Goal: Task Accomplishment & Management: Complete application form

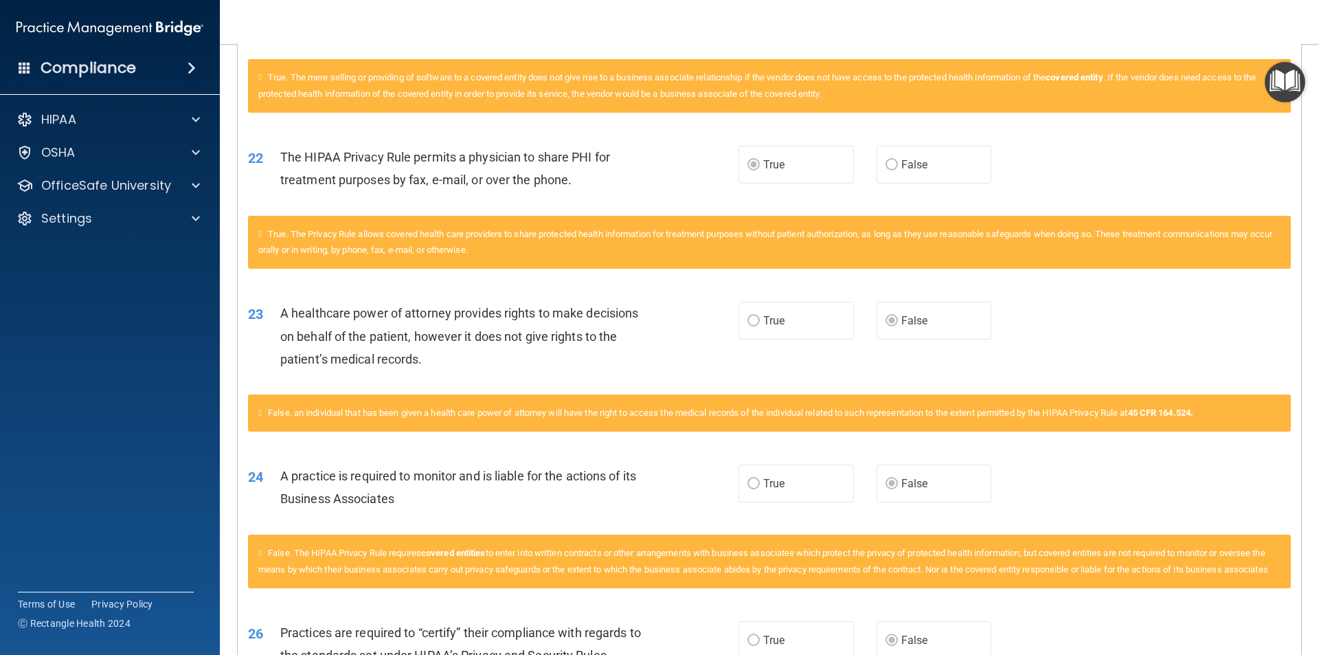
scroll to position [1838, 0]
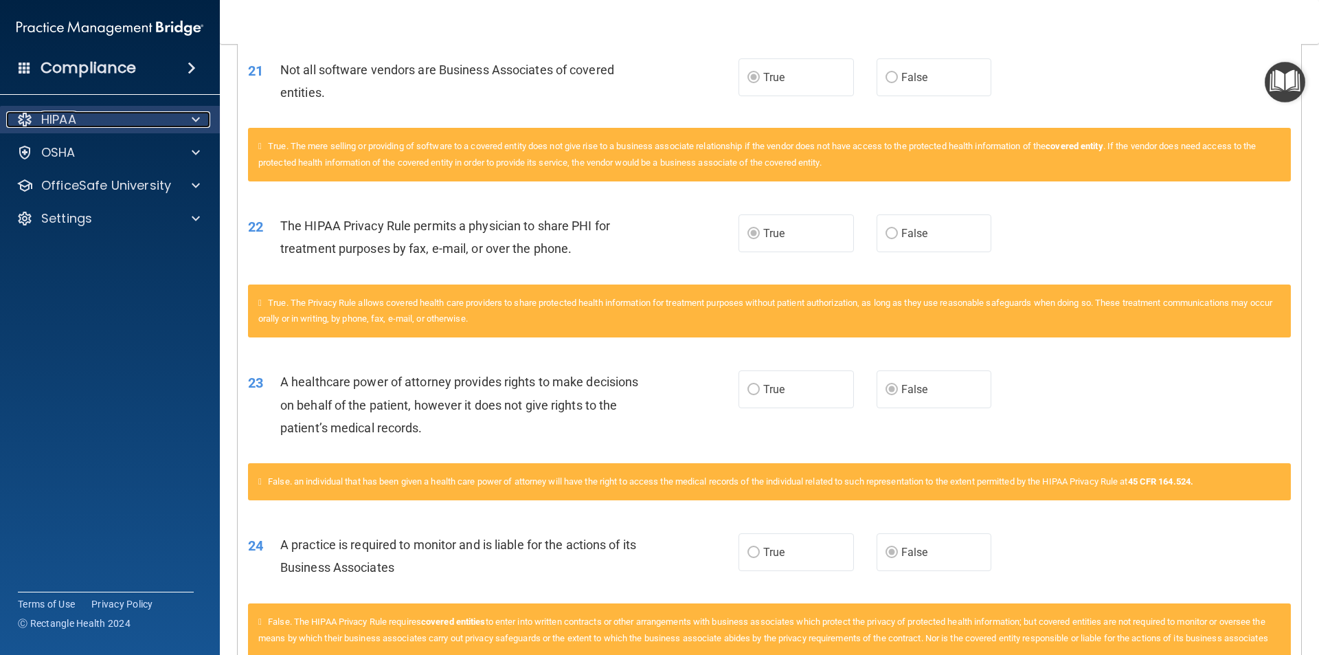
click at [164, 120] on div "HIPAA" at bounding box center [91, 119] width 170 height 16
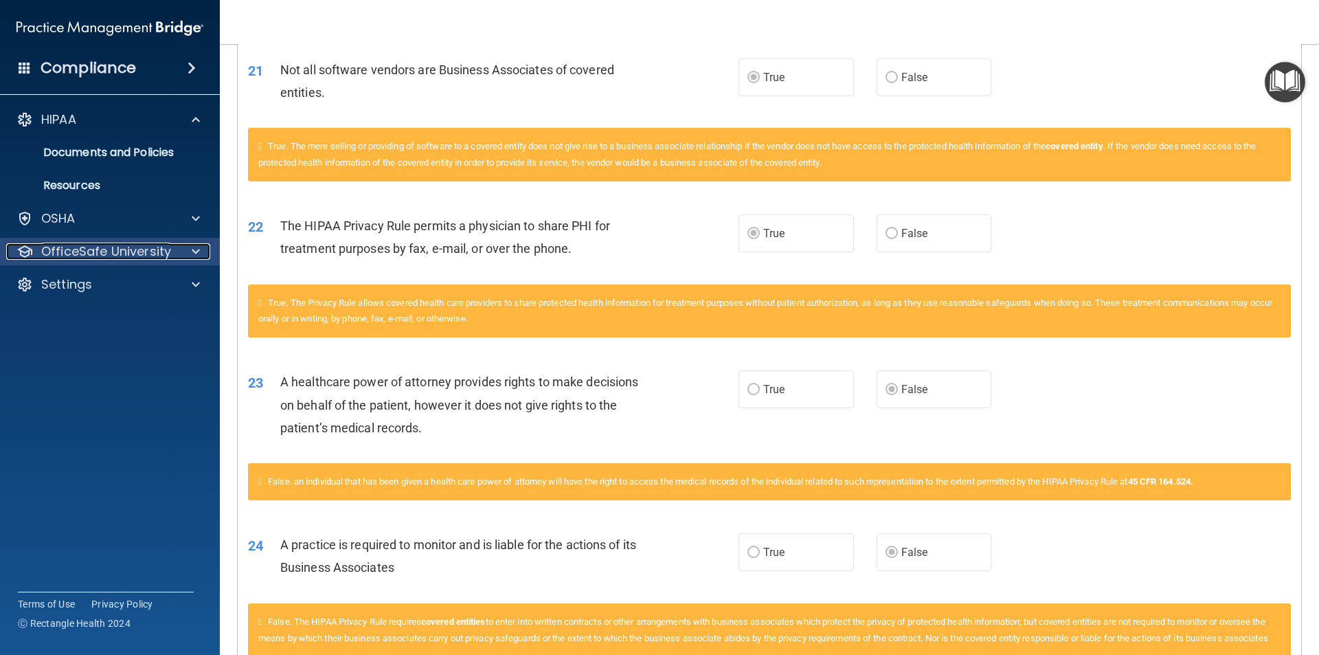
click at [151, 248] on p "OfficeSafe University" at bounding box center [106, 251] width 130 height 16
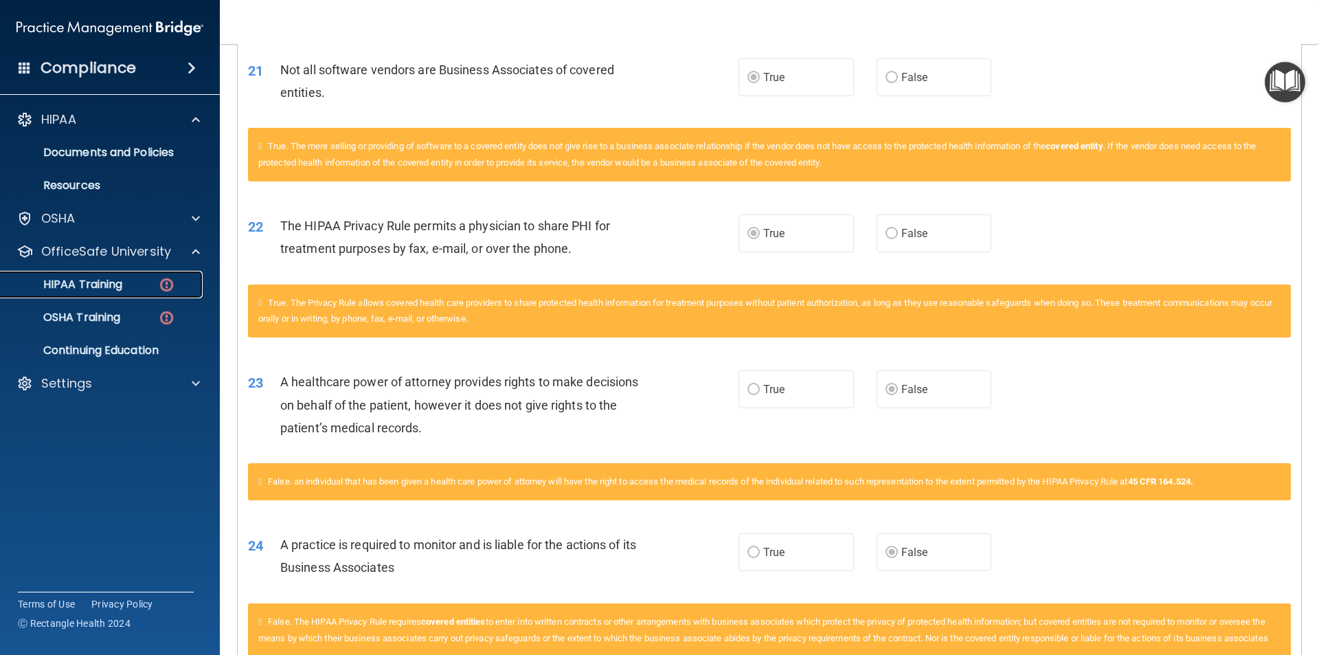
click at [106, 289] on p "HIPAA Training" at bounding box center [65, 285] width 113 height 14
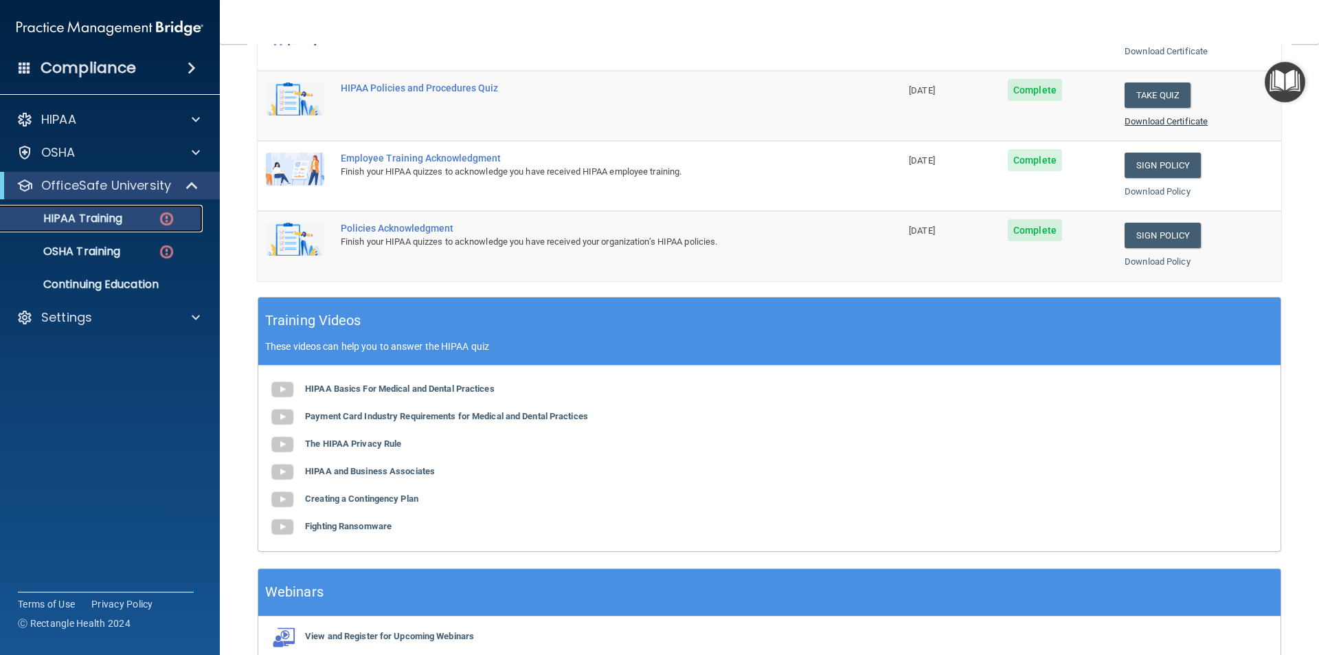
scroll to position [174, 0]
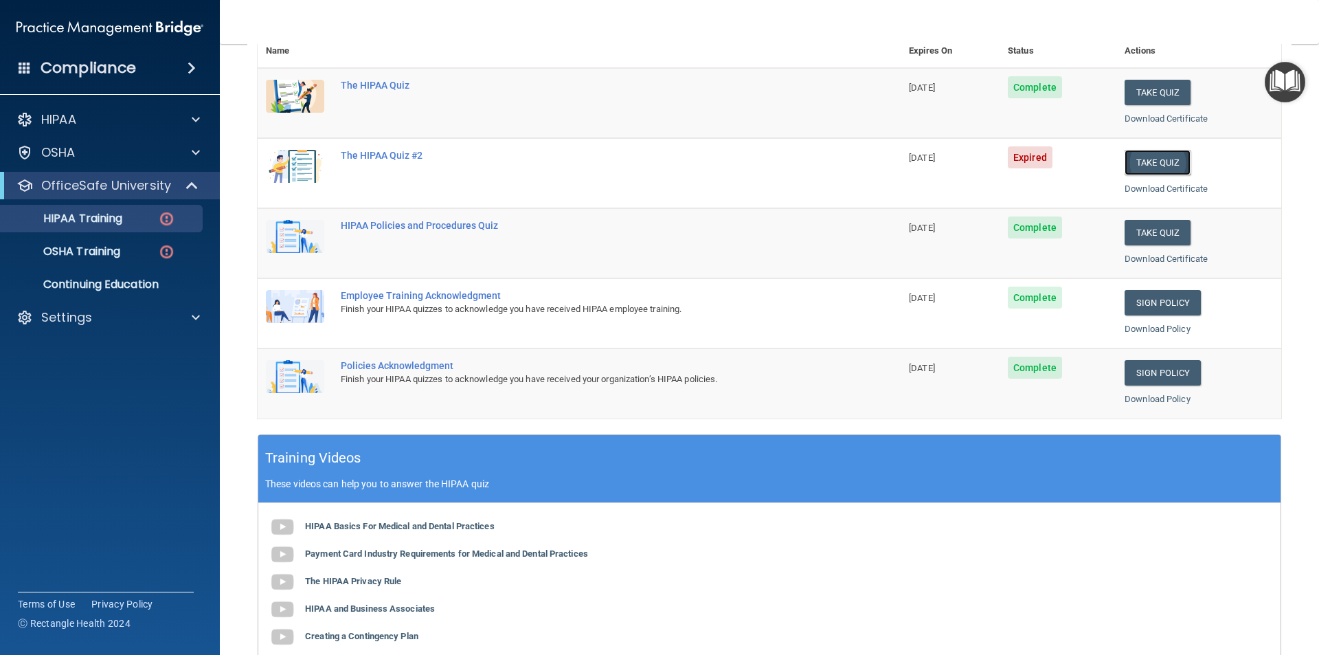
click at [1153, 163] on button "Take Quiz" at bounding box center [1158, 162] width 66 height 25
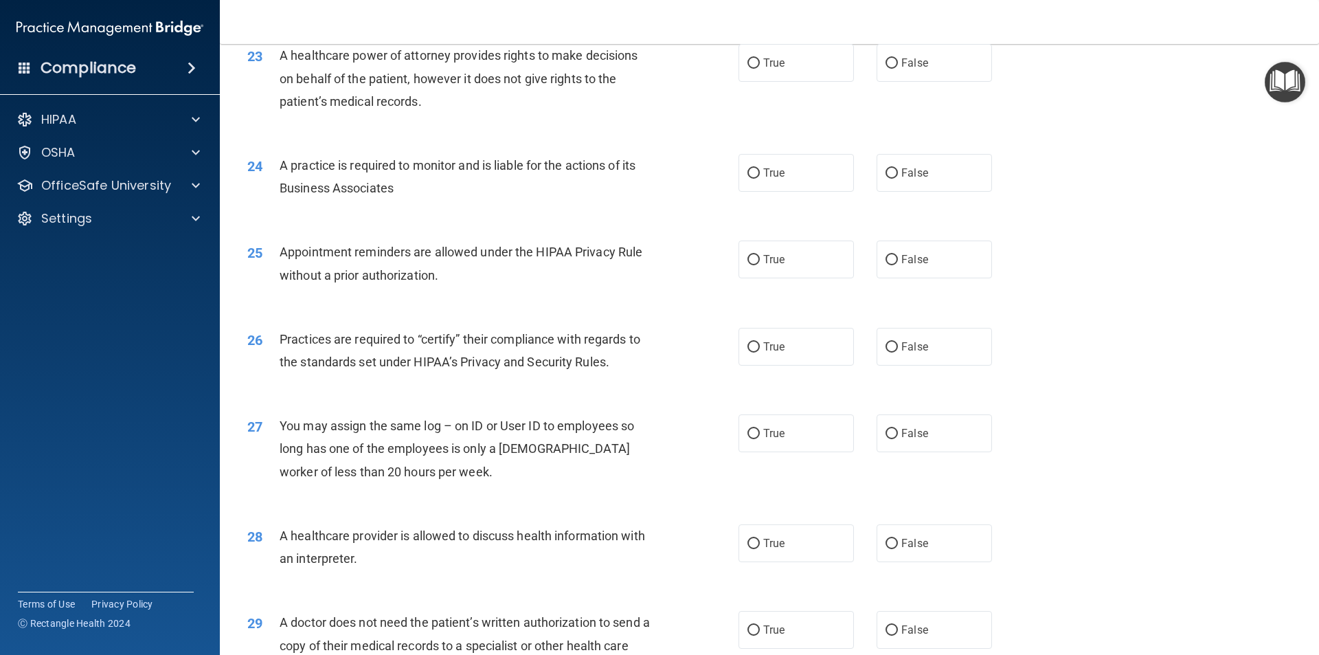
scroll to position [2543, 0]
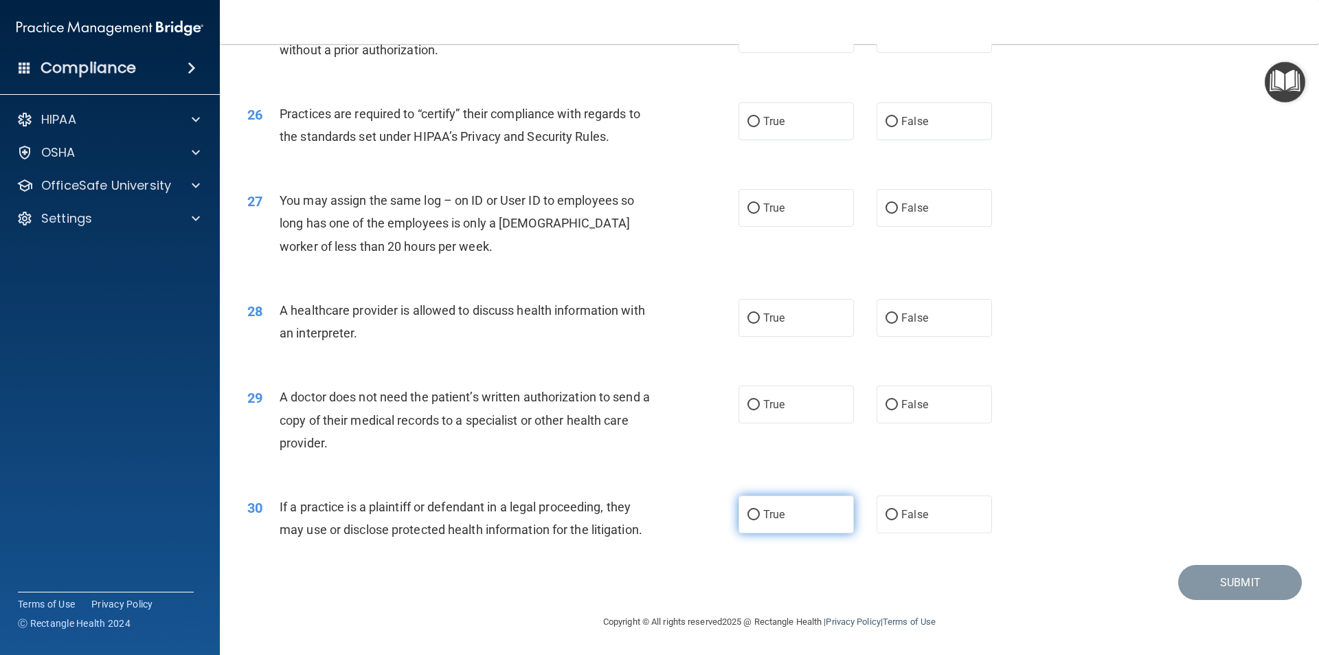
click at [738, 510] on label "True" at bounding box center [795, 514] width 115 height 38
click at [747, 510] on input "True" at bounding box center [753, 515] width 12 height 10
radio input "true"
click at [774, 409] on span "True" at bounding box center [773, 404] width 21 height 13
click at [760, 409] on input "True" at bounding box center [753, 405] width 12 height 10
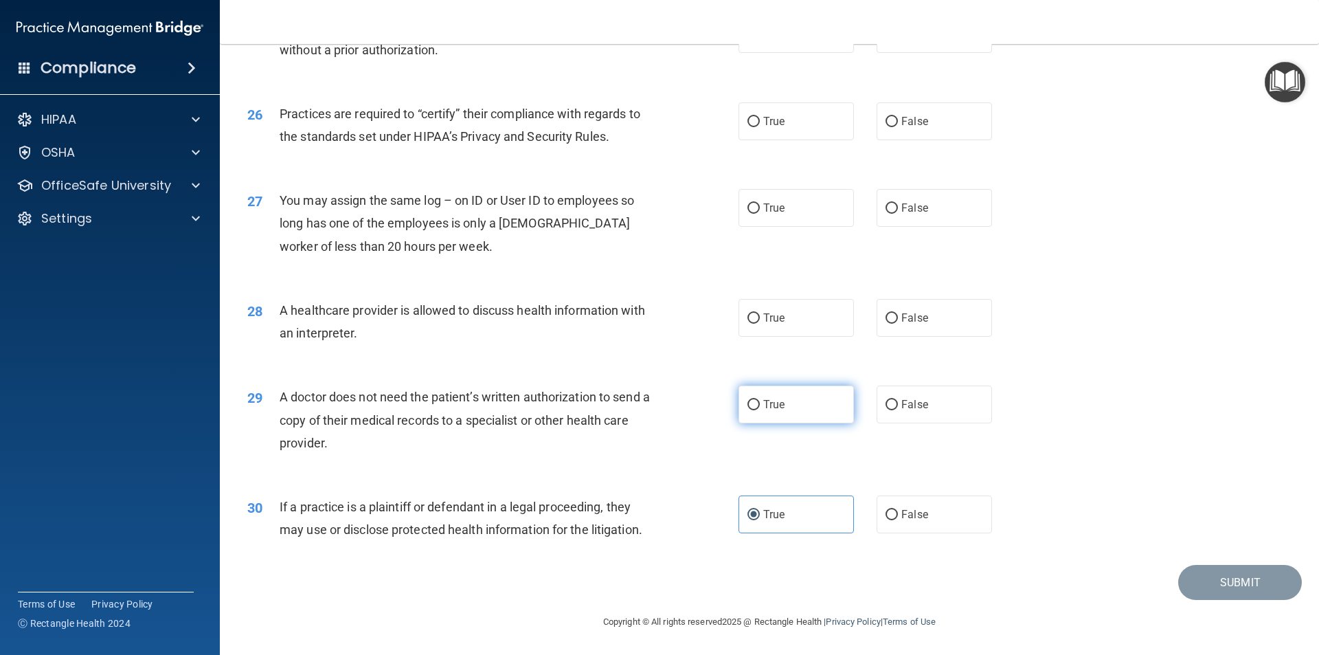
radio input "true"
click at [782, 320] on label "True" at bounding box center [795, 318] width 115 height 38
click at [760, 320] on input "True" at bounding box center [753, 318] width 12 height 10
radio input "true"
click at [911, 223] on label "False" at bounding box center [934, 208] width 115 height 38
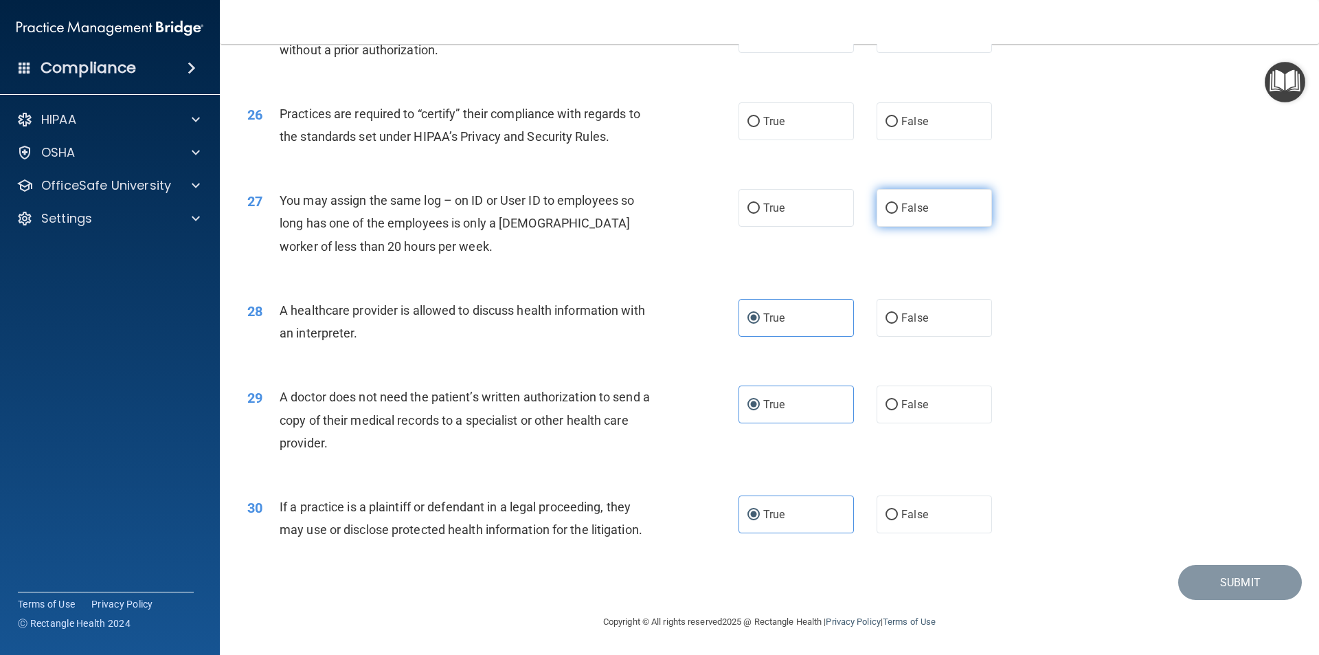
click at [898, 214] on input "False" at bounding box center [892, 208] width 12 height 10
radio input "true"
click at [894, 115] on label "False" at bounding box center [934, 121] width 115 height 38
click at [894, 117] on input "False" at bounding box center [892, 122] width 12 height 10
radio input "true"
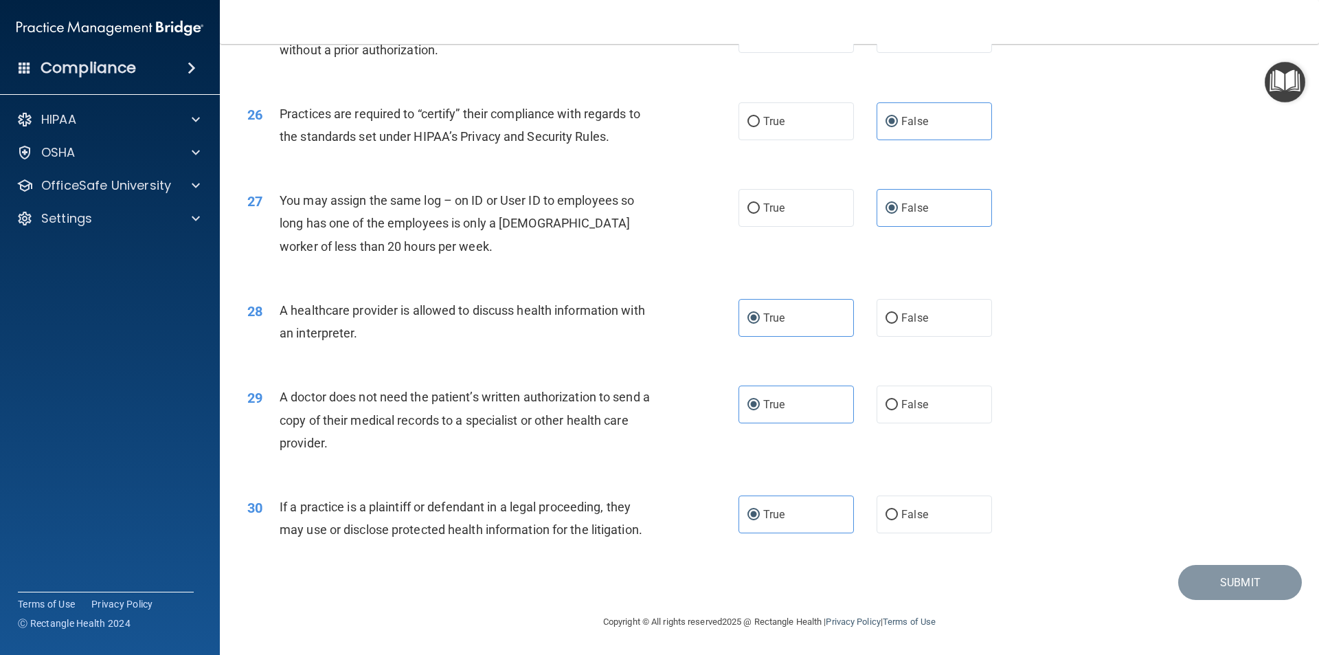
scroll to position [2406, 0]
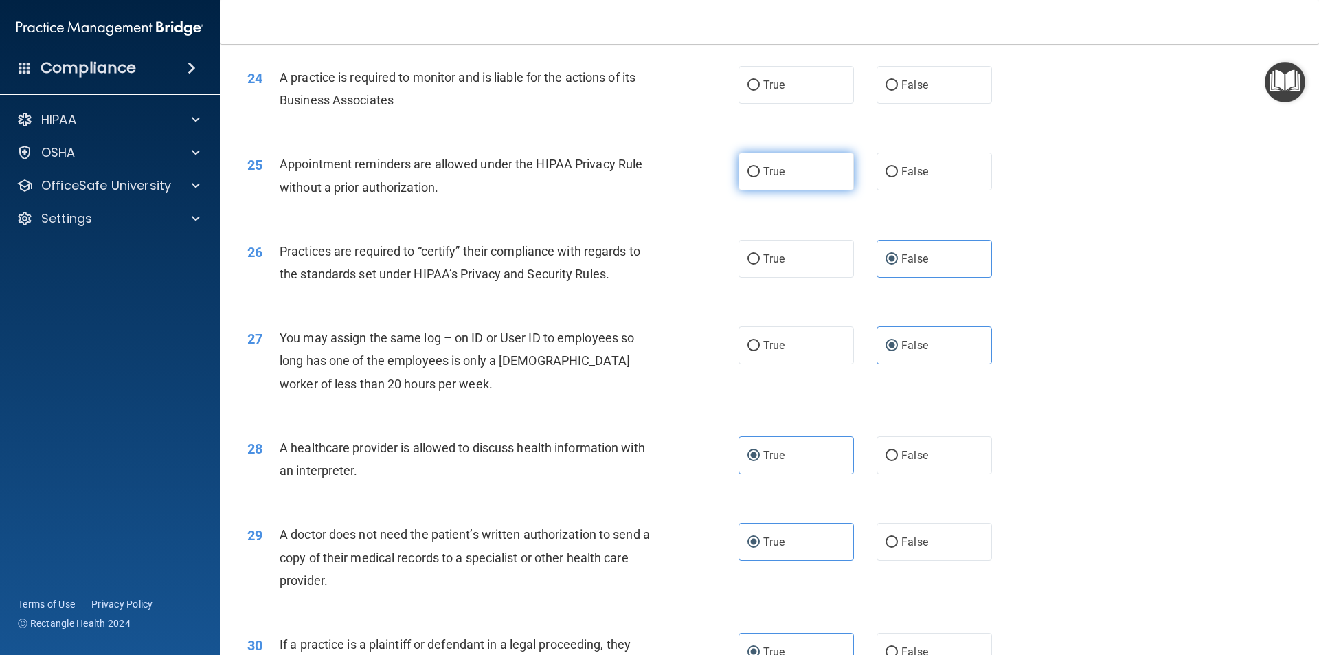
click at [789, 183] on label "True" at bounding box center [795, 172] width 115 height 38
click at [760, 177] on input "True" at bounding box center [753, 172] width 12 height 10
radio input "true"
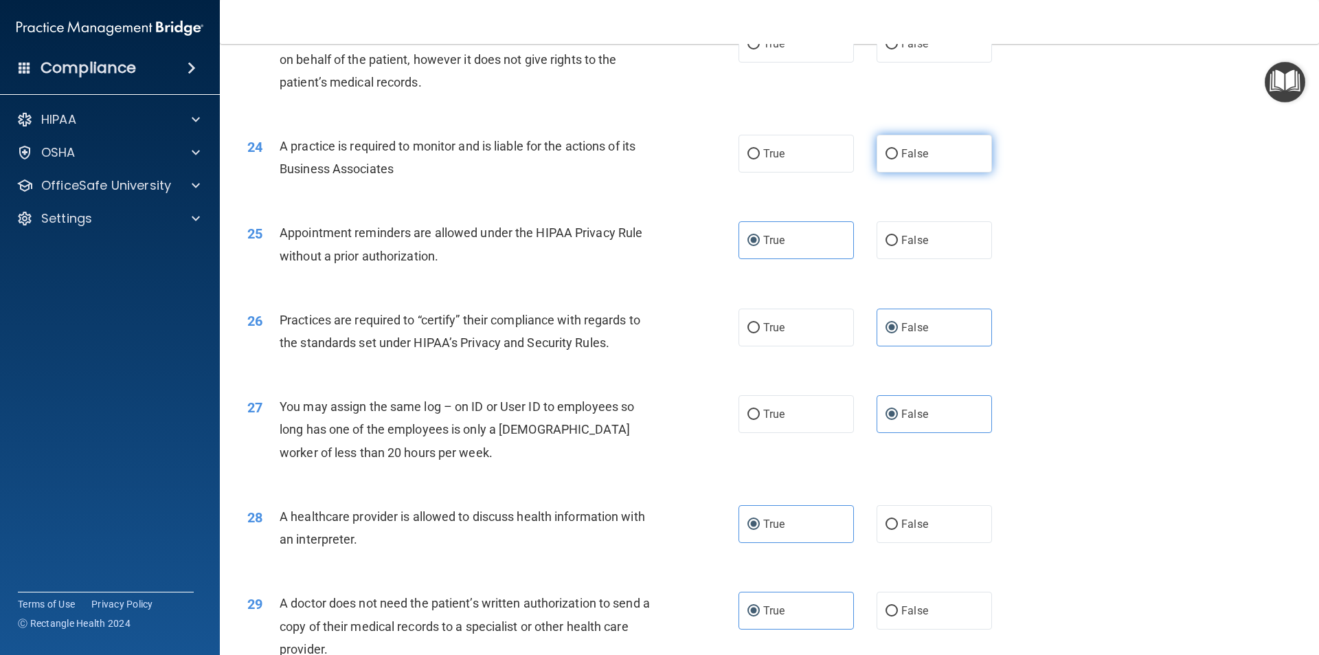
click at [951, 150] on label "False" at bounding box center [934, 154] width 115 height 38
click at [898, 150] on input "False" at bounding box center [892, 154] width 12 height 10
radio input "true"
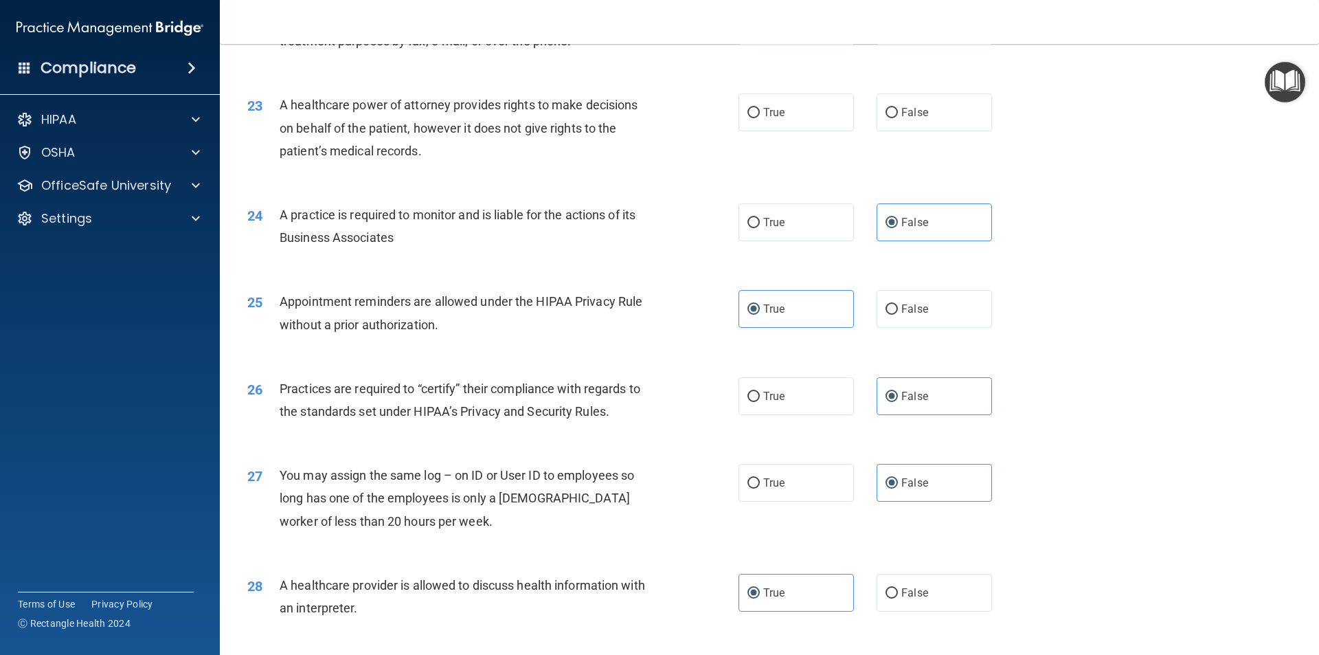
scroll to position [2200, 0]
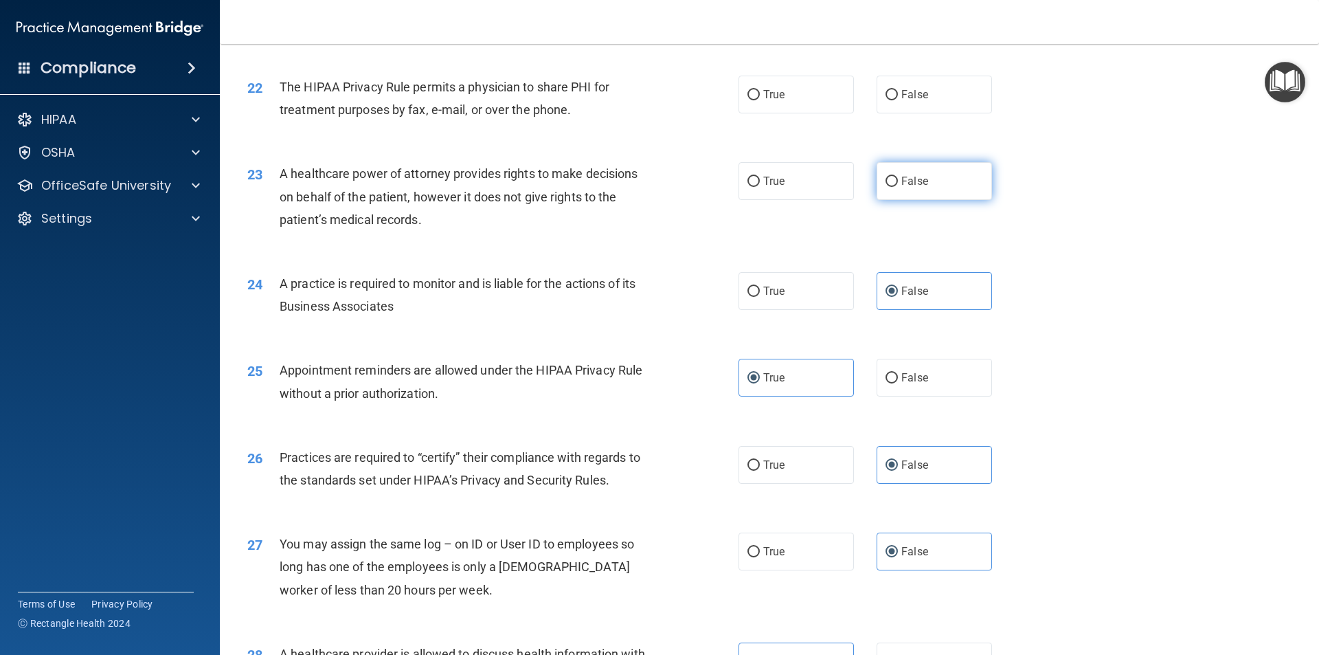
click at [901, 176] on span "False" at bounding box center [914, 180] width 27 height 13
click at [898, 177] on input "False" at bounding box center [892, 182] width 12 height 10
radio input "true"
click at [770, 90] on span "True" at bounding box center [773, 94] width 21 height 13
click at [760, 90] on input "True" at bounding box center [753, 95] width 12 height 10
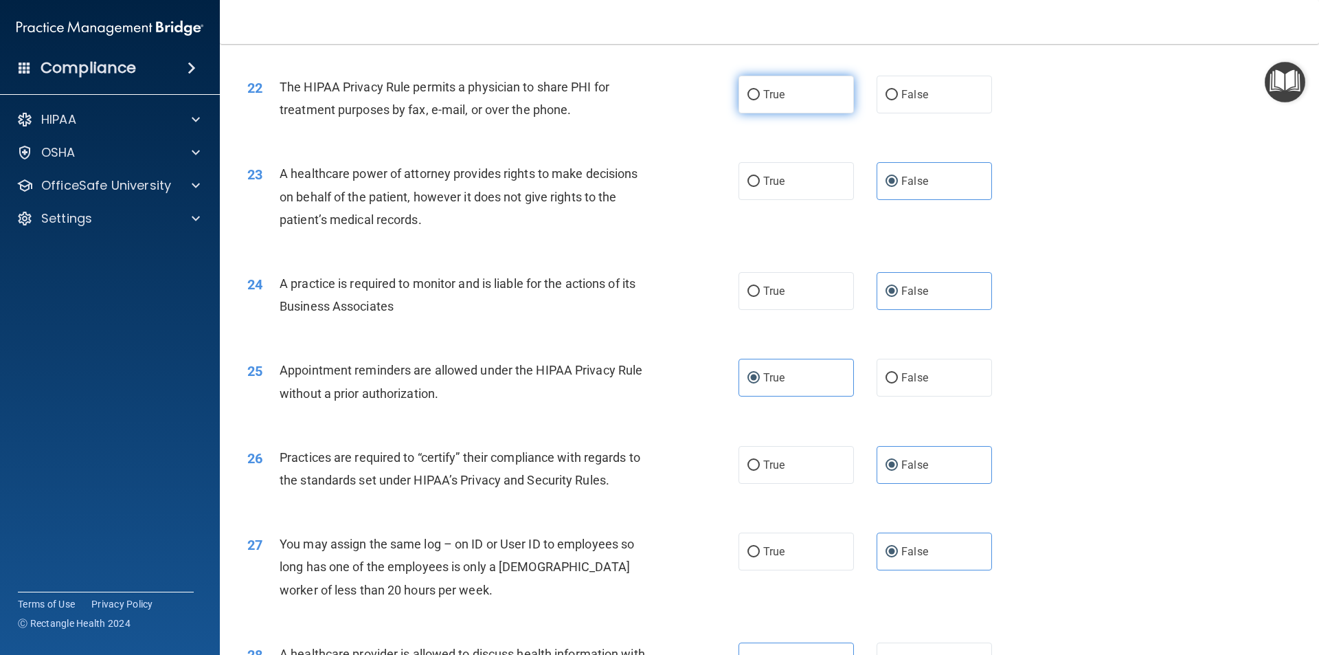
radio input "true"
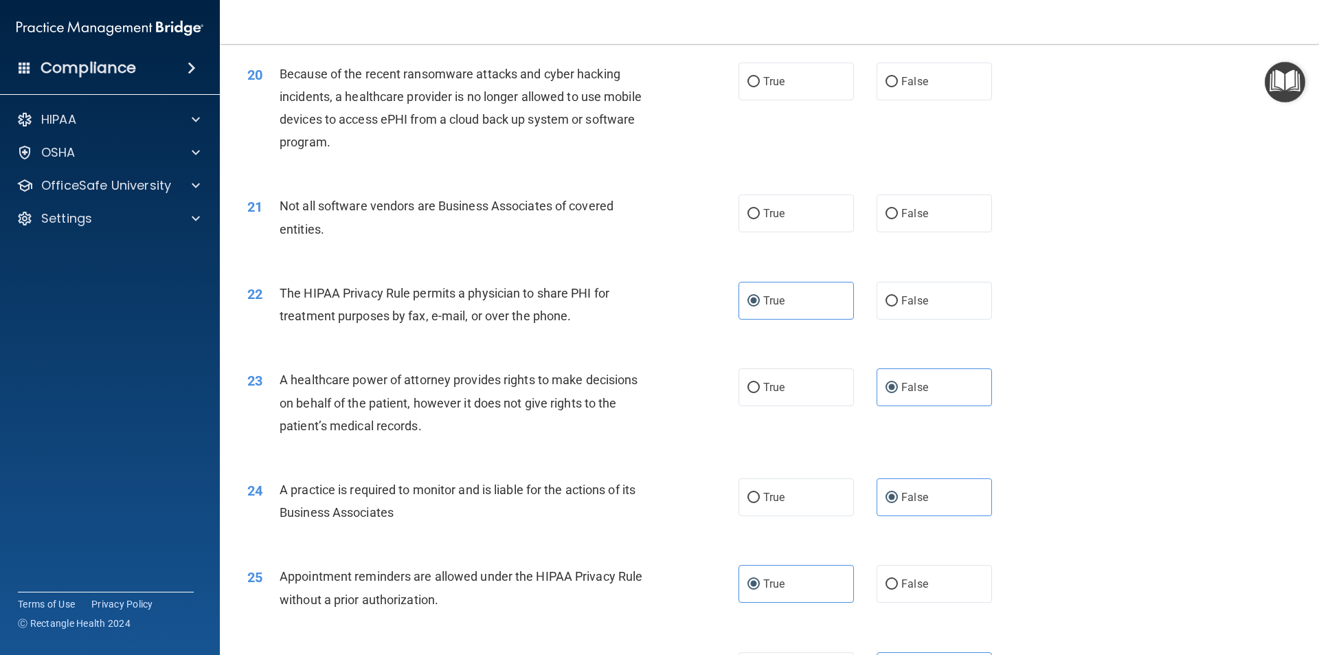
scroll to position [1925, 0]
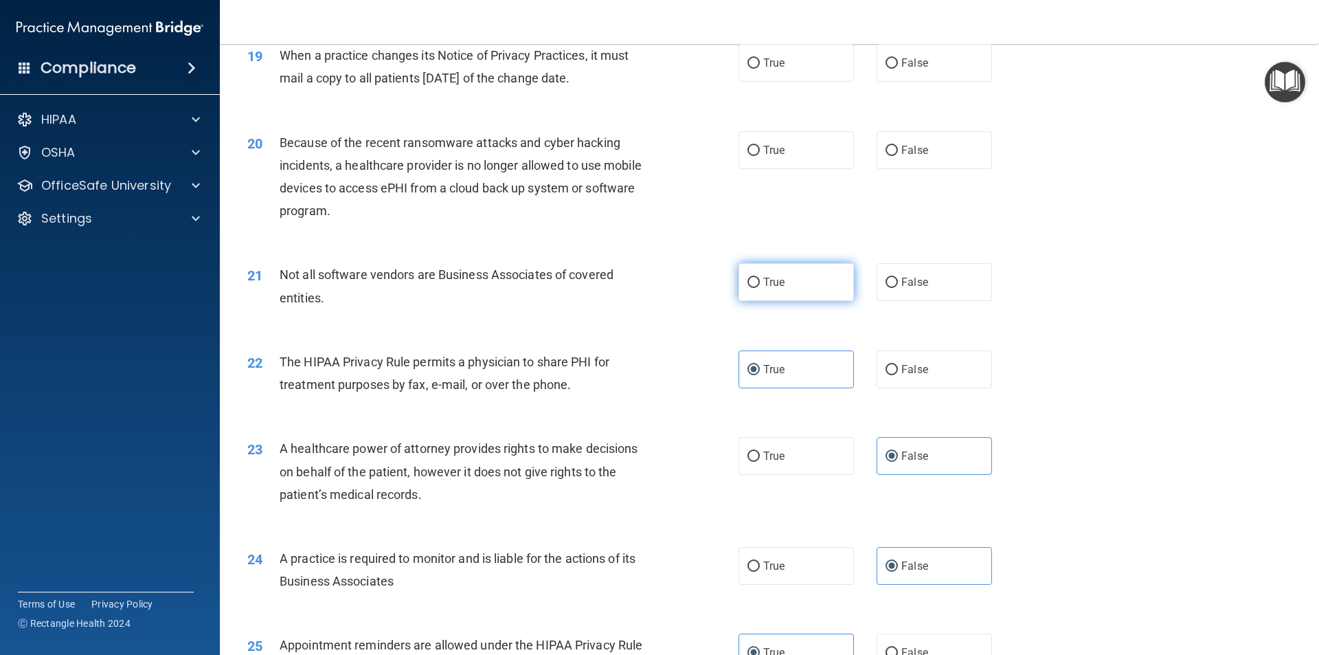
click at [777, 274] on label "True" at bounding box center [795, 282] width 115 height 38
click at [760, 278] on input "True" at bounding box center [753, 283] width 12 height 10
radio input "true"
click at [747, 147] on input "True" at bounding box center [753, 151] width 12 height 10
radio input "true"
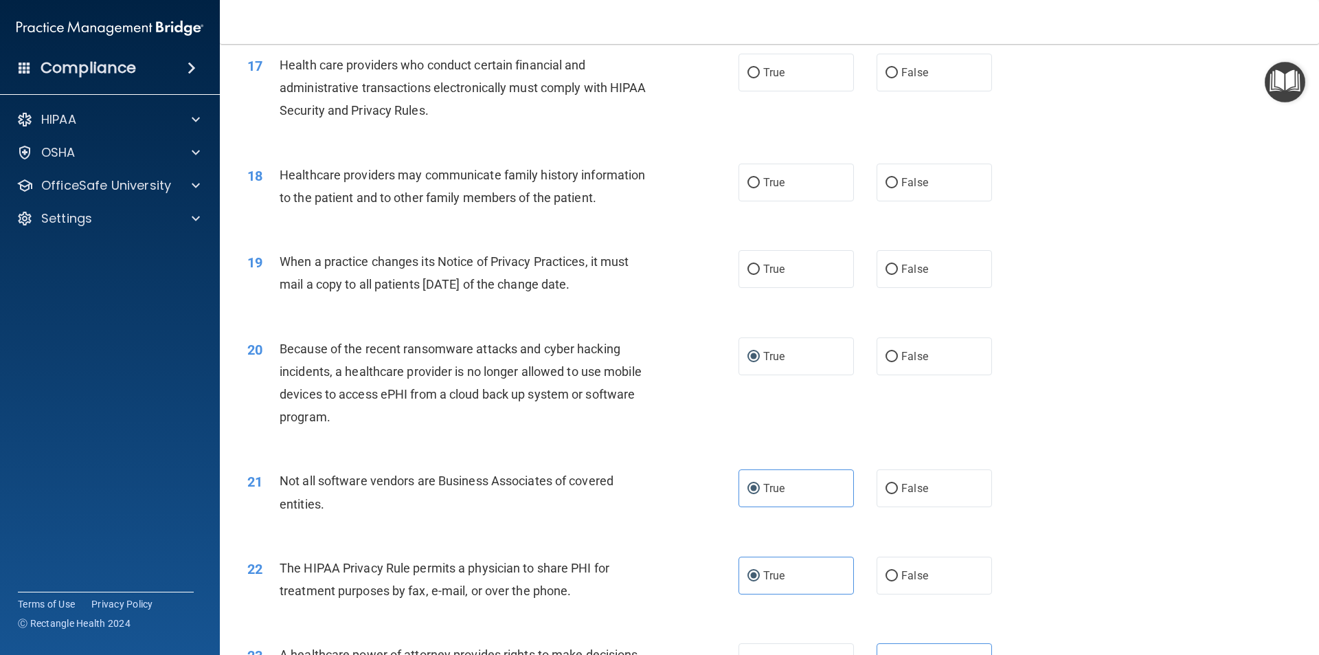
scroll to position [1650, 0]
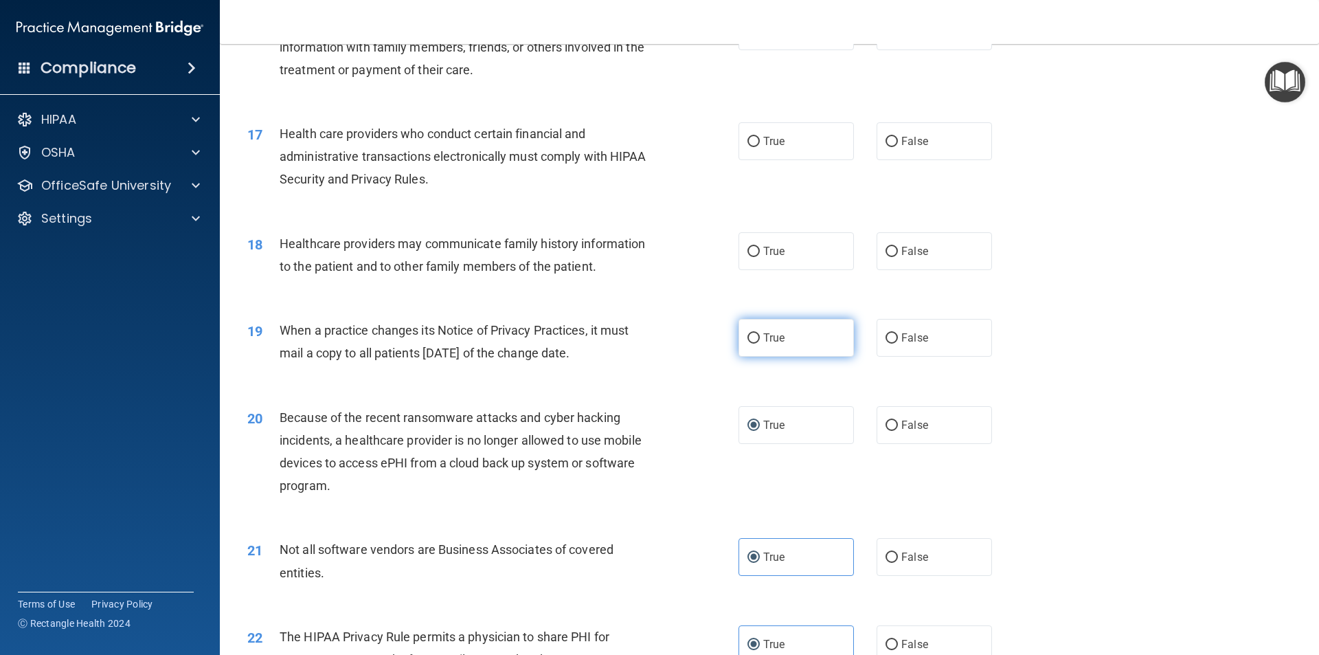
click at [769, 339] on span "True" at bounding box center [773, 337] width 21 height 13
click at [760, 339] on input "True" at bounding box center [753, 338] width 12 height 10
radio input "true"
click at [923, 244] on label "False" at bounding box center [934, 251] width 115 height 38
click at [898, 247] on input "False" at bounding box center [892, 252] width 12 height 10
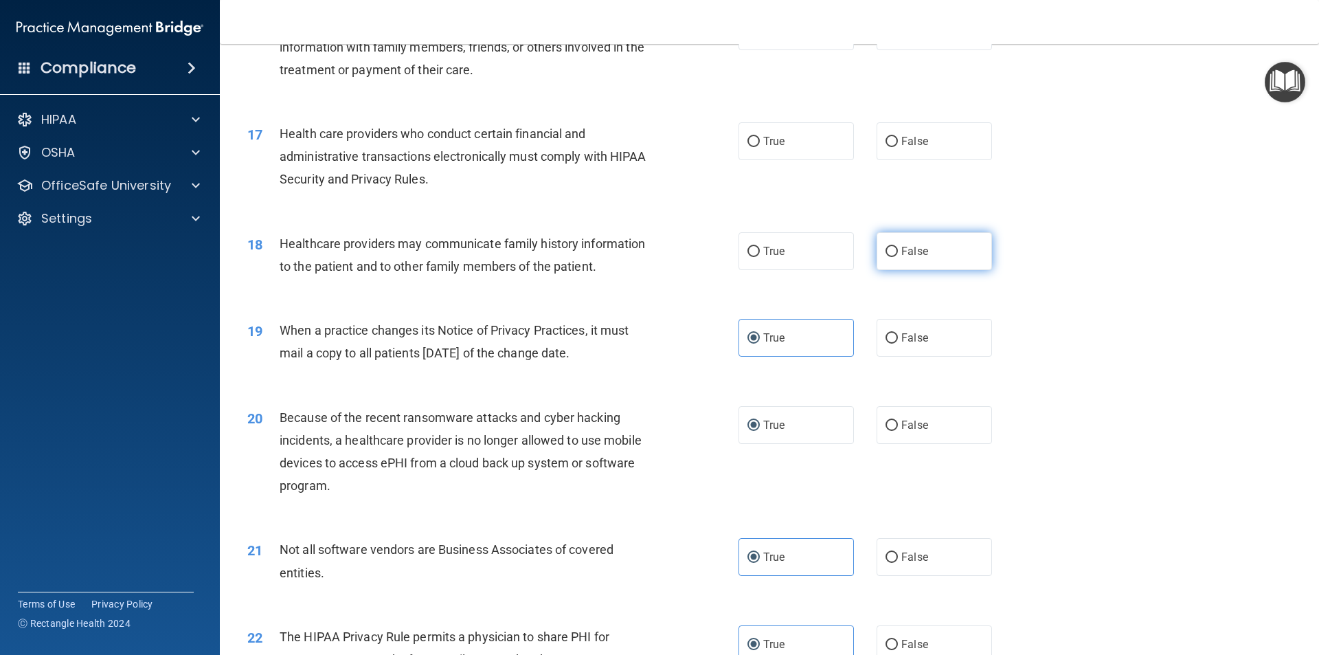
radio input "true"
click at [749, 139] on input "True" at bounding box center [753, 142] width 12 height 10
radio input "true"
click at [901, 137] on span "False" at bounding box center [914, 141] width 27 height 13
click at [898, 137] on input "False" at bounding box center [892, 142] width 12 height 10
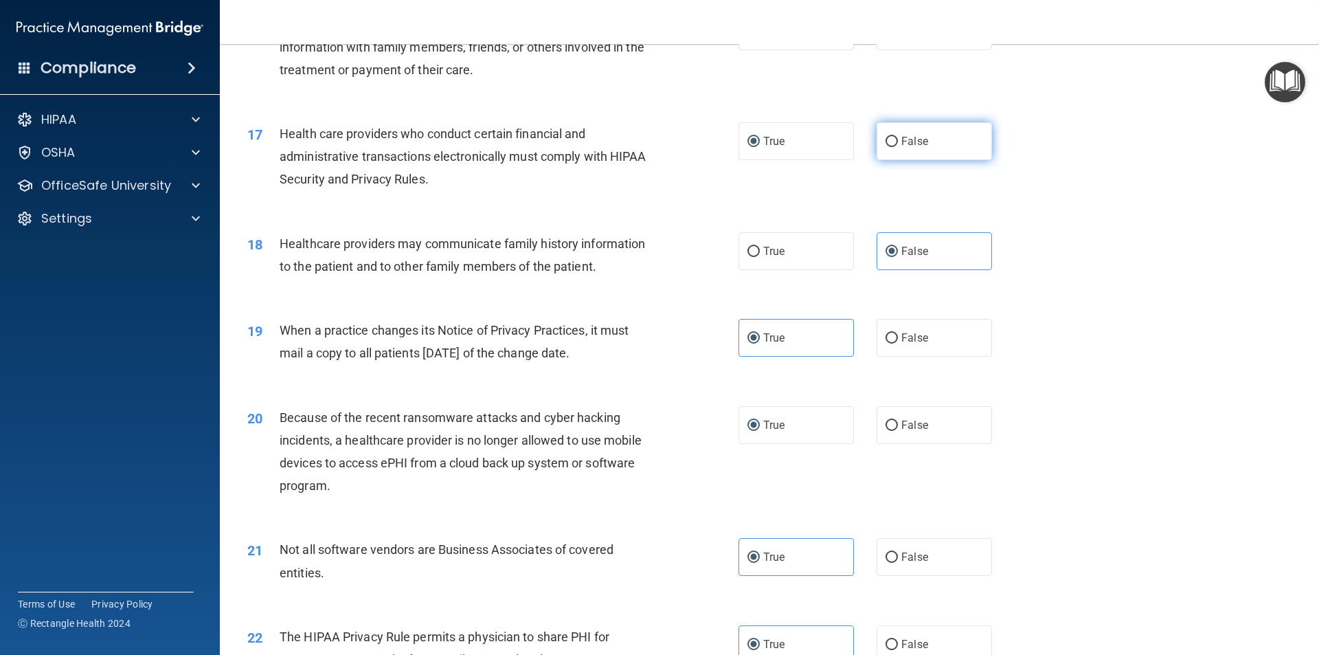
radio input "true"
click at [739, 136] on label "True" at bounding box center [795, 141] width 115 height 38
click at [747, 137] on input "True" at bounding box center [753, 142] width 12 height 10
radio input "true"
radio input "false"
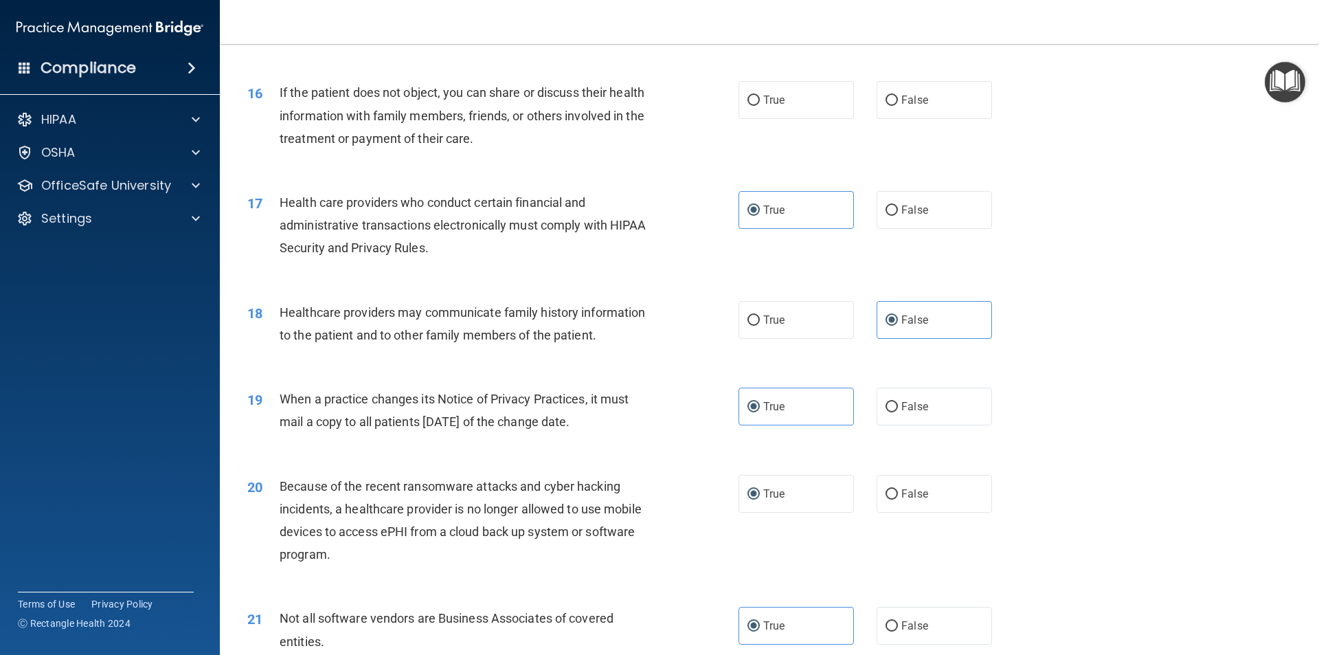
scroll to position [1513, 0]
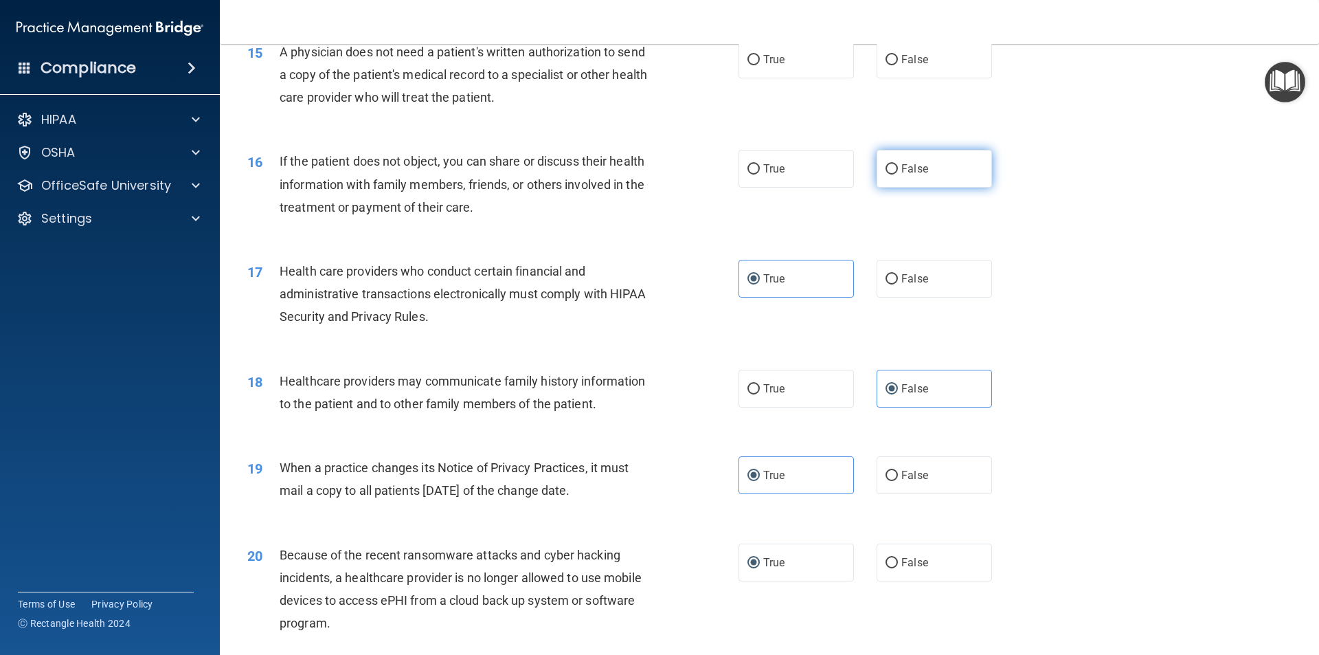
click at [951, 167] on label "False" at bounding box center [934, 169] width 115 height 38
click at [898, 167] on input "False" at bounding box center [892, 169] width 12 height 10
radio input "true"
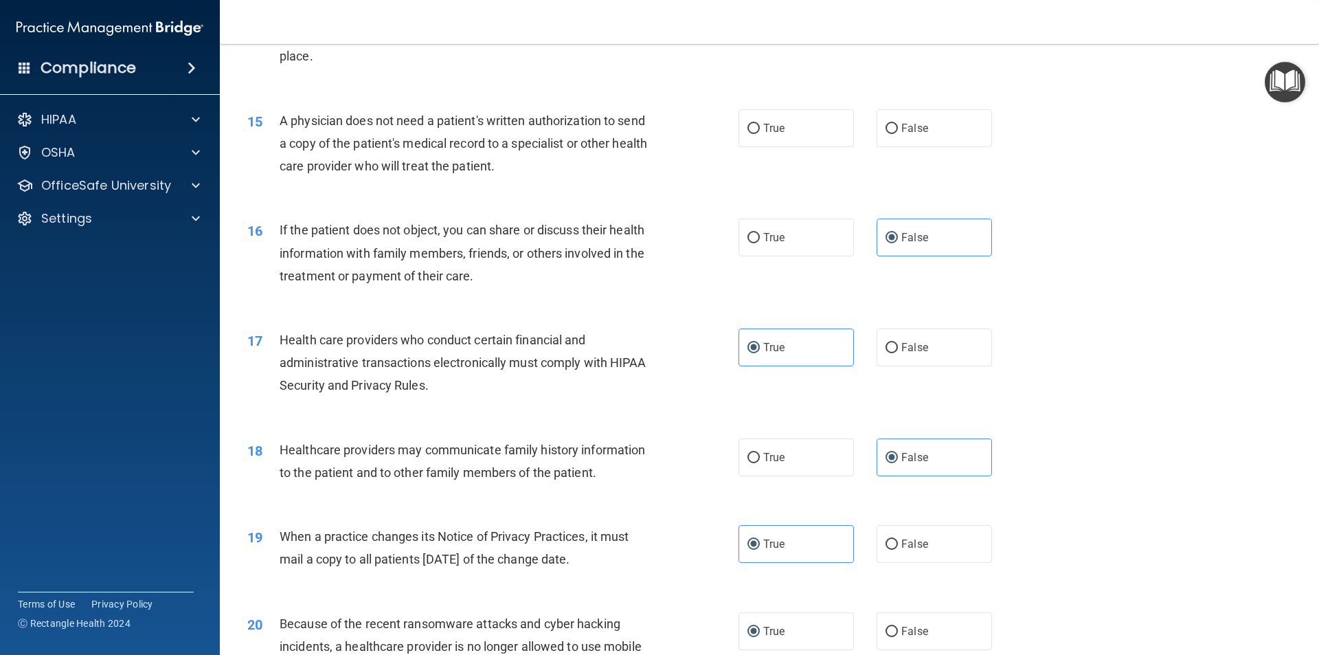
scroll to position [1375, 0]
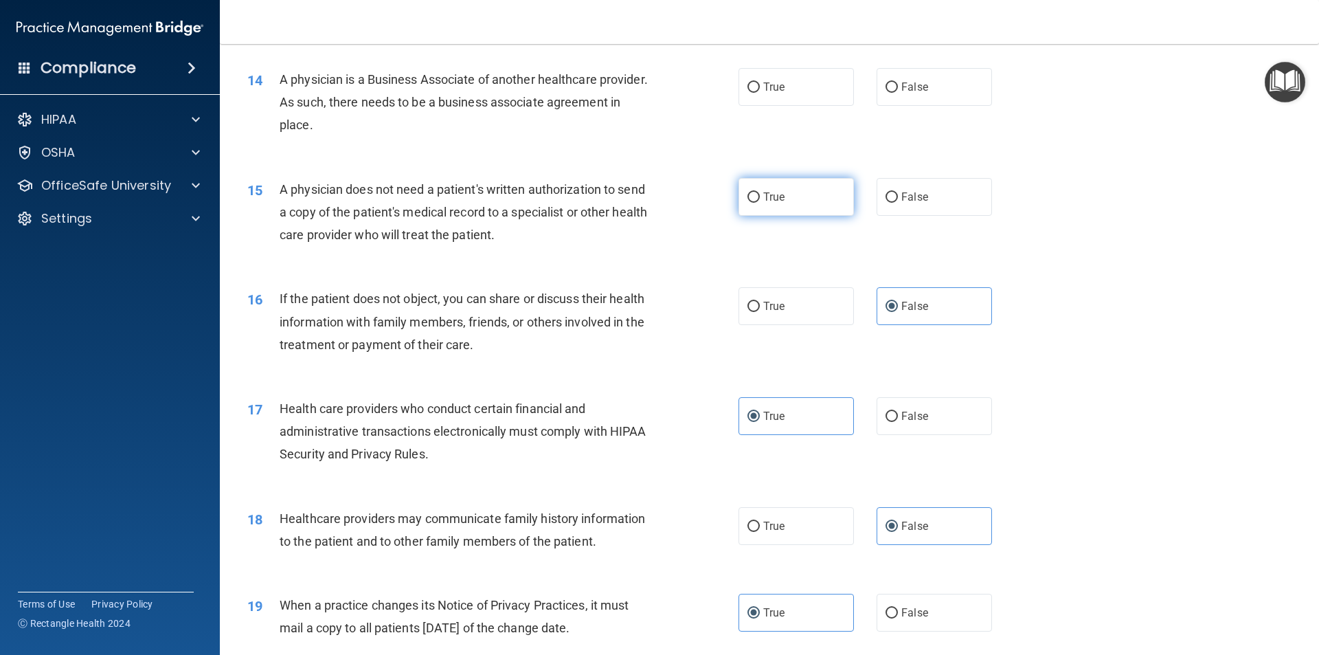
click at [767, 195] on span "True" at bounding box center [773, 196] width 21 height 13
click at [760, 195] on input "True" at bounding box center [753, 197] width 12 height 10
radio input "true"
click at [907, 85] on span "False" at bounding box center [914, 86] width 27 height 13
click at [898, 85] on input "False" at bounding box center [892, 87] width 12 height 10
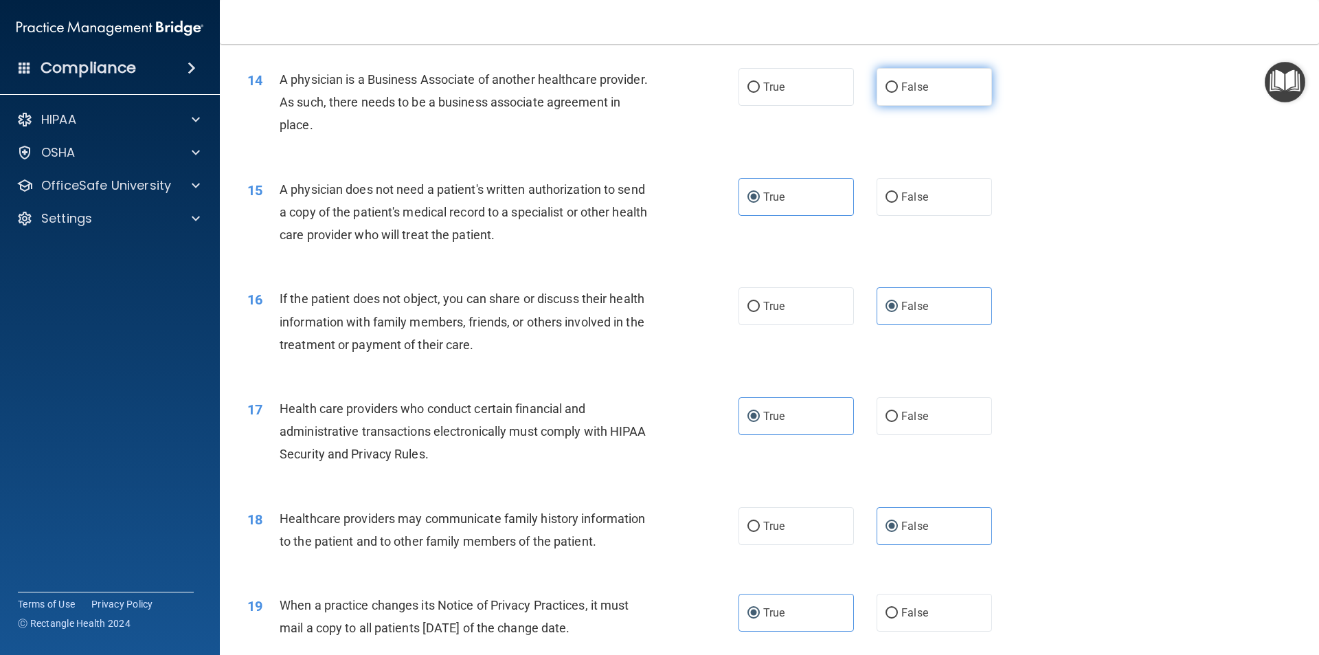
radio input "true"
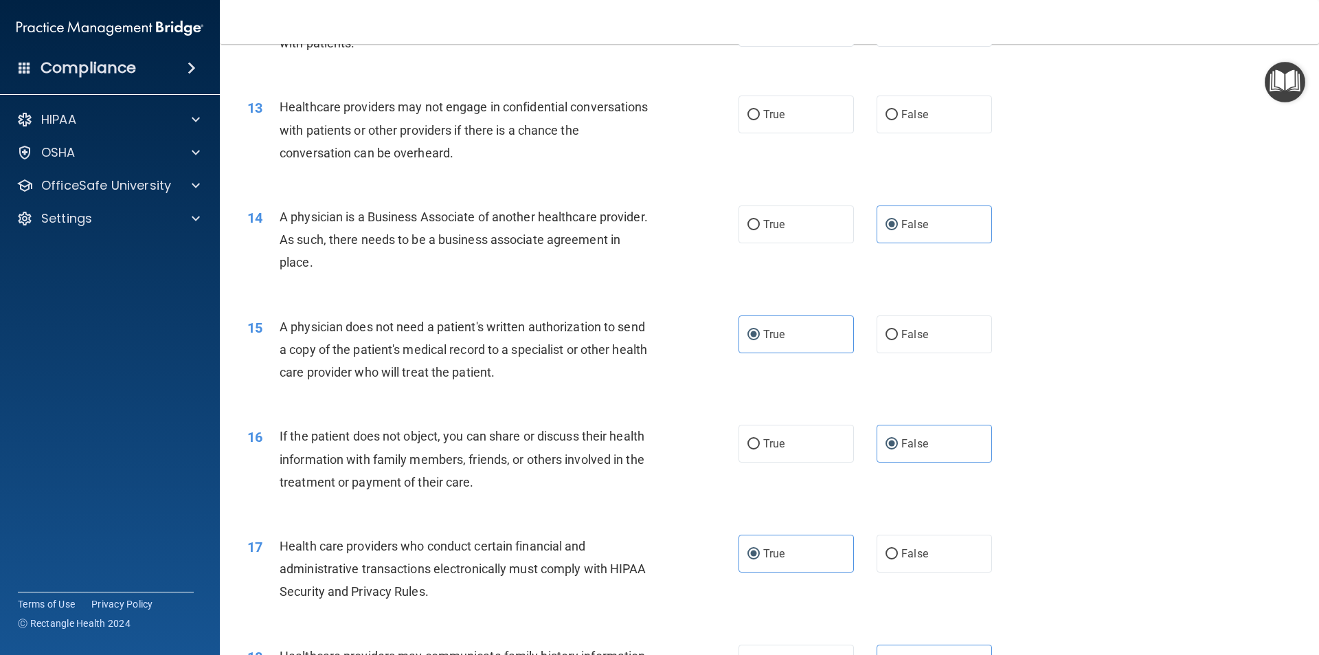
scroll to position [1101, 0]
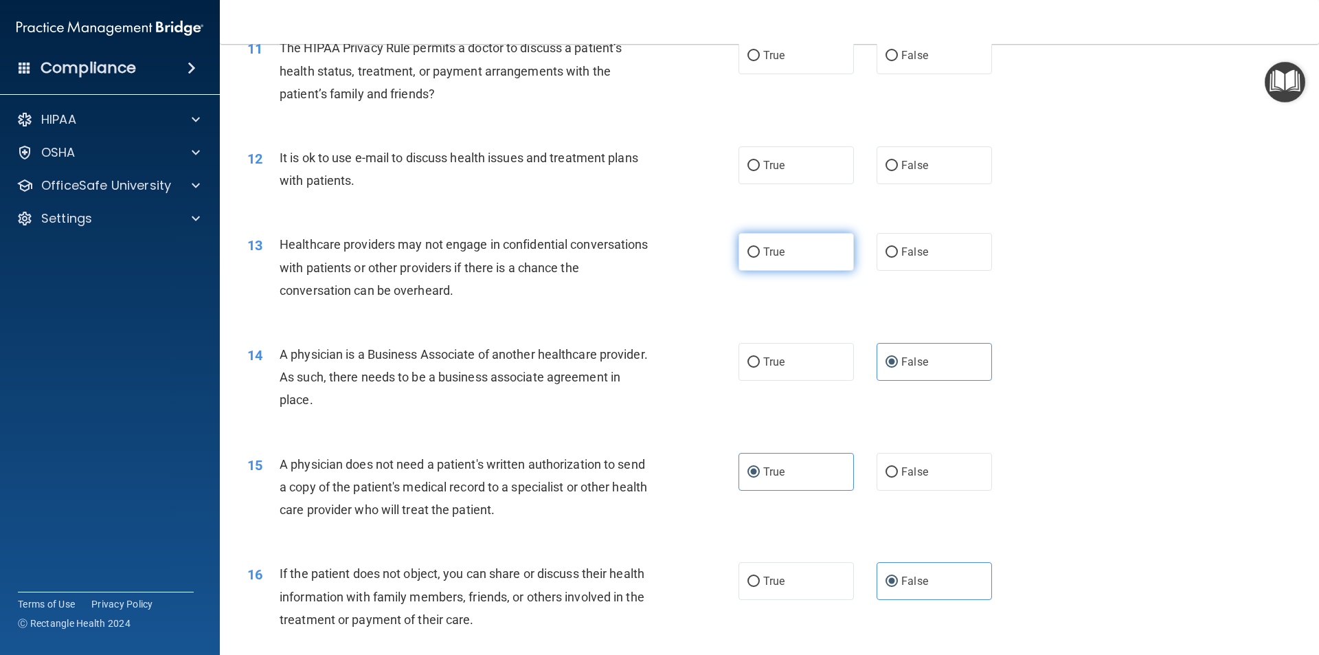
click at [828, 249] on label "True" at bounding box center [795, 252] width 115 height 38
click at [760, 249] on input "True" at bounding box center [753, 252] width 12 height 10
radio input "true"
click at [906, 166] on span "False" at bounding box center [914, 165] width 27 height 13
click at [898, 166] on input "False" at bounding box center [892, 166] width 12 height 10
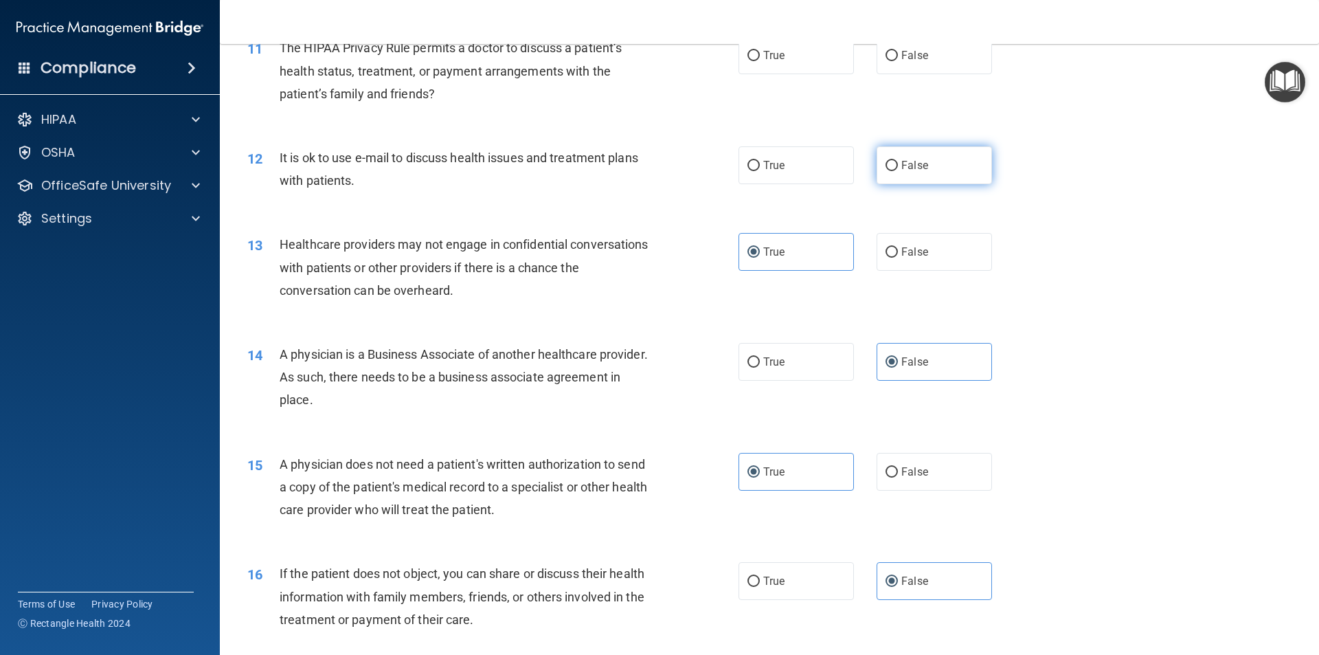
radio input "true"
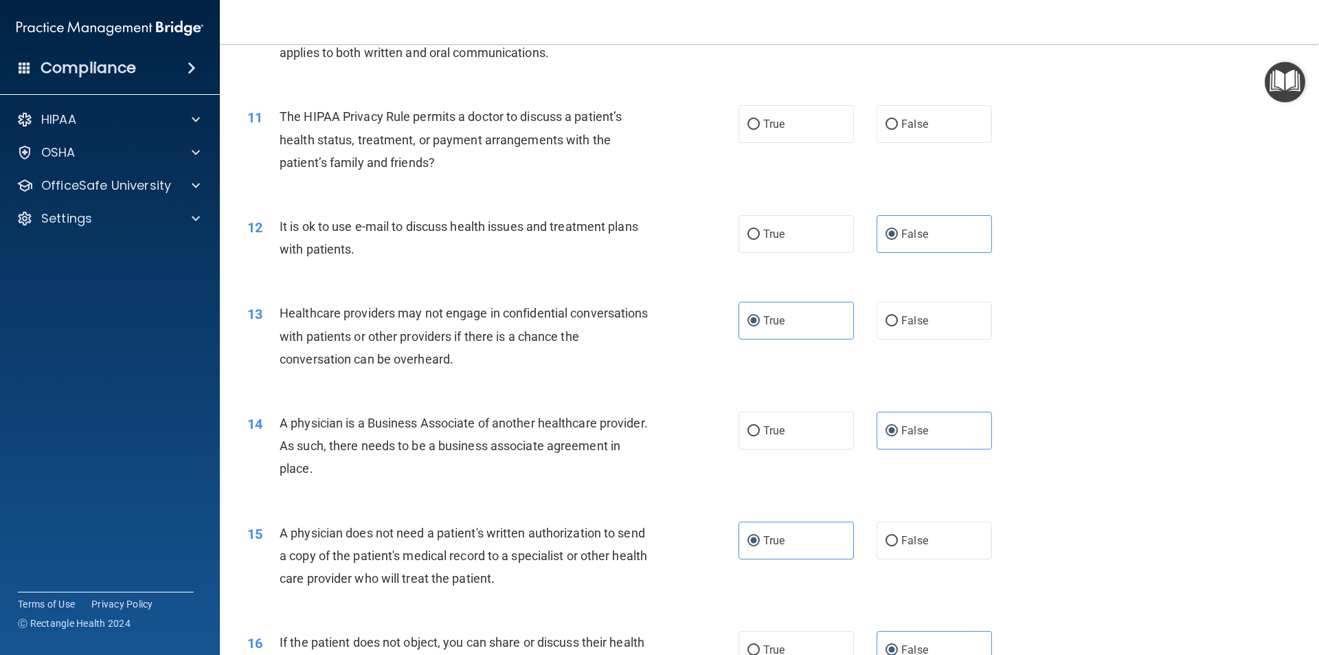
scroll to position [963, 0]
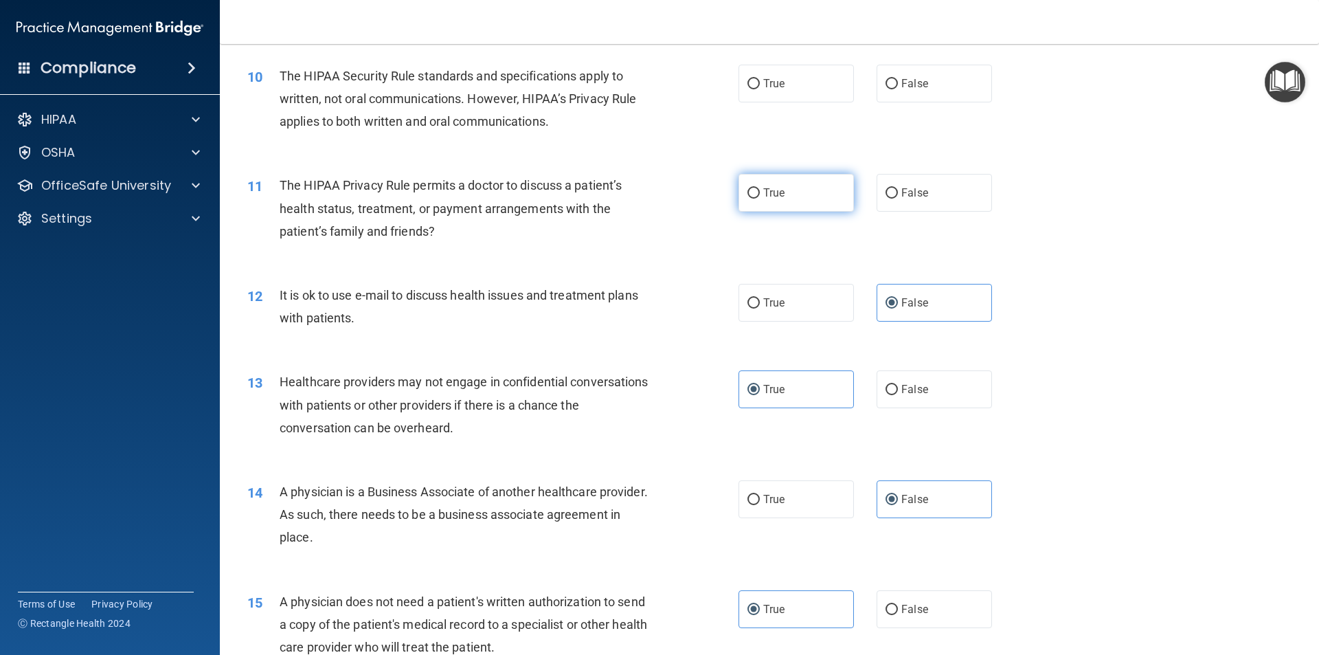
click at [782, 190] on label "True" at bounding box center [795, 193] width 115 height 38
click at [760, 190] on input "True" at bounding box center [753, 193] width 12 height 10
radio input "true"
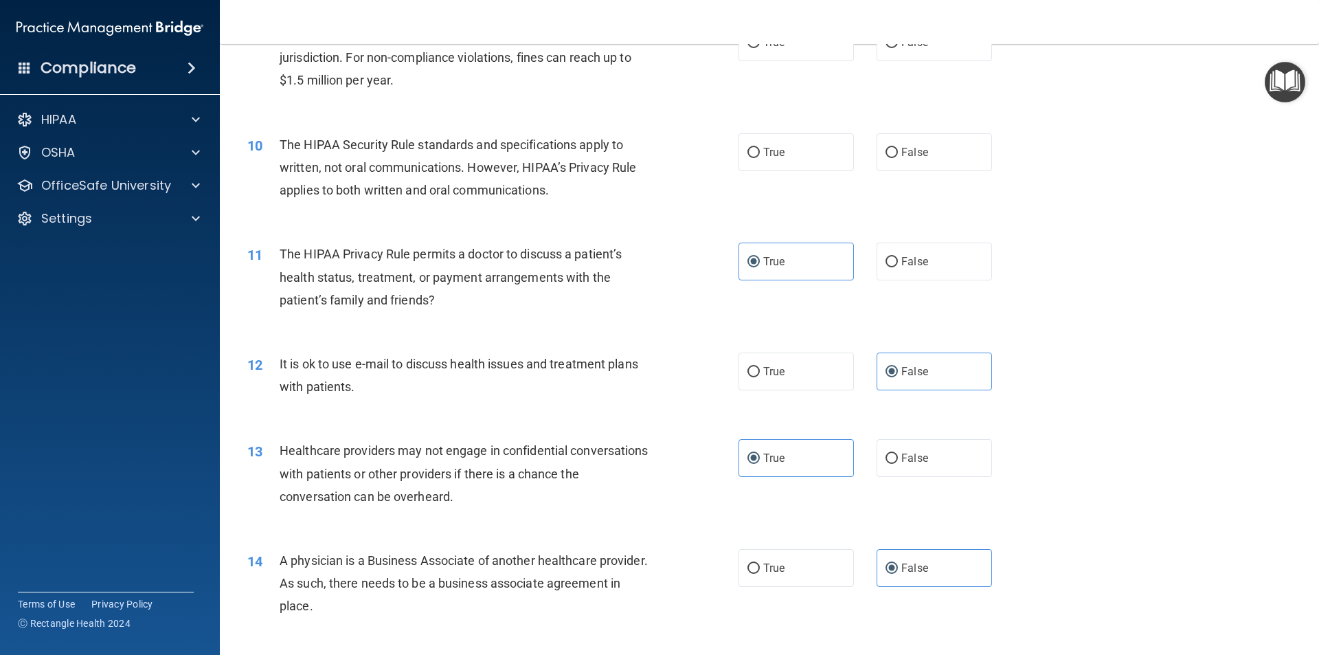
scroll to position [826, 0]
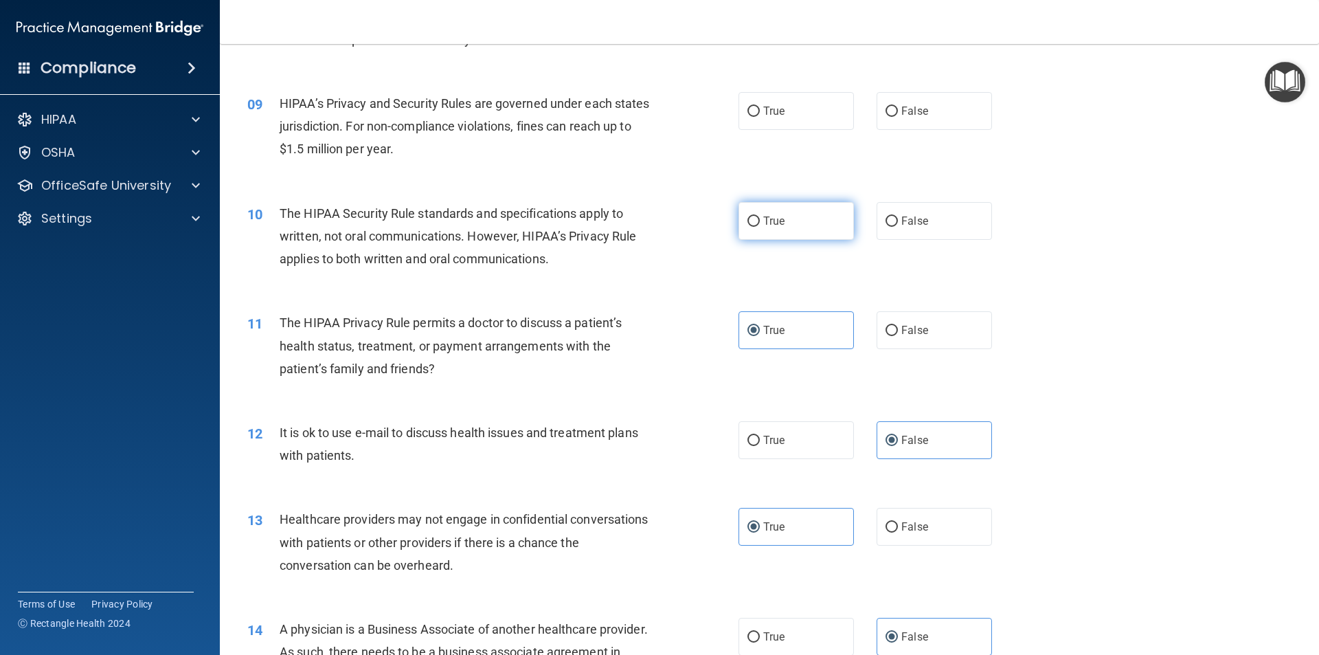
click at [763, 218] on span "True" at bounding box center [773, 220] width 21 height 13
click at [760, 218] on input "True" at bounding box center [753, 221] width 12 height 10
radio input "true"
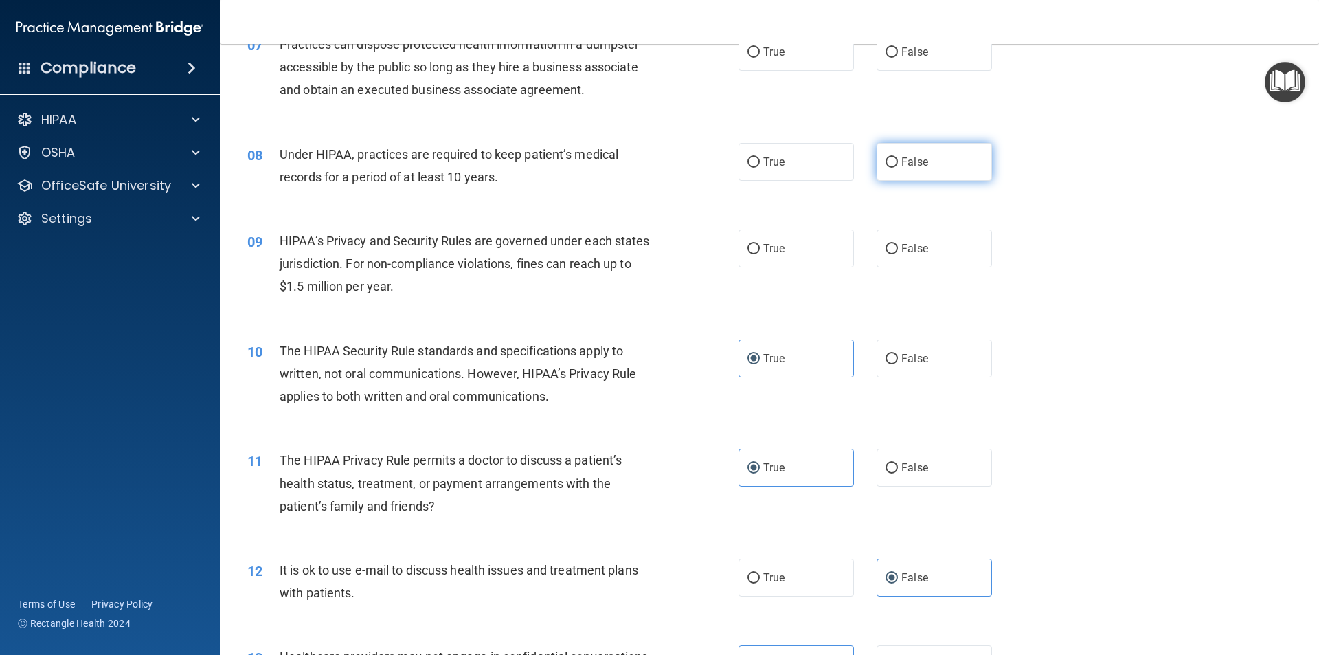
click at [877, 146] on label "False" at bounding box center [934, 162] width 115 height 38
click at [886, 157] on input "False" at bounding box center [892, 162] width 12 height 10
radio input "true"
click at [752, 247] on input "True" at bounding box center [753, 249] width 12 height 10
radio input "true"
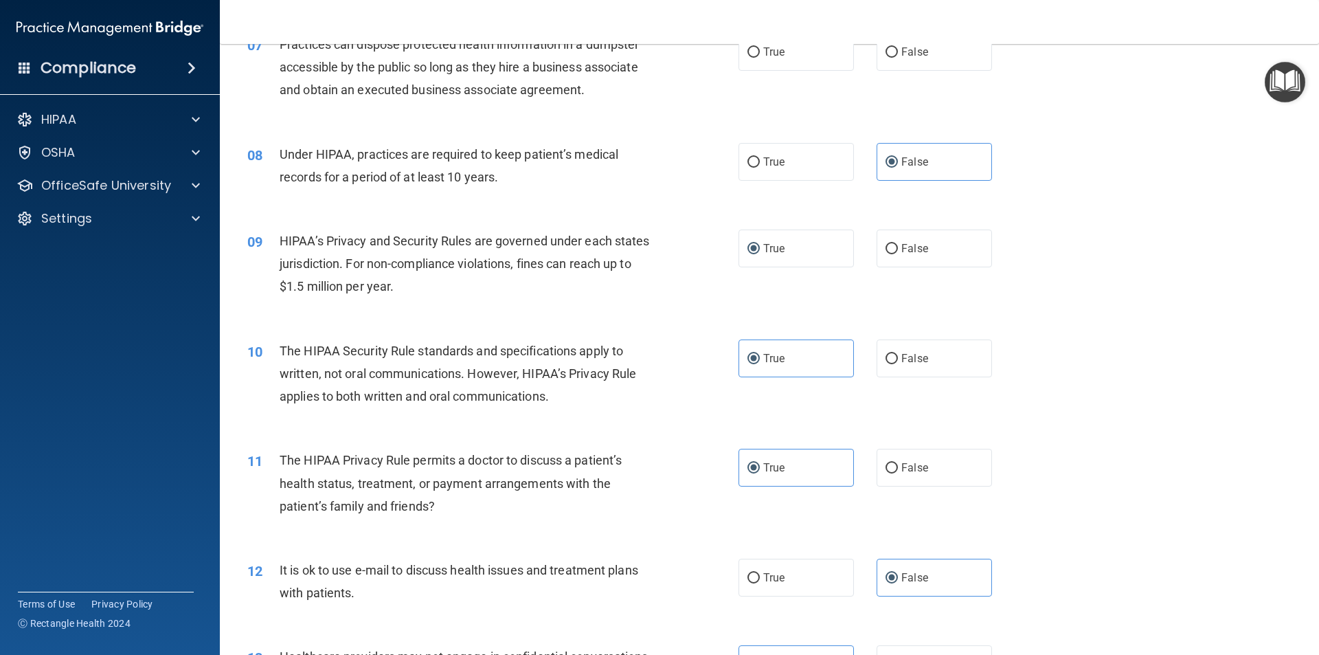
scroll to position [551, 0]
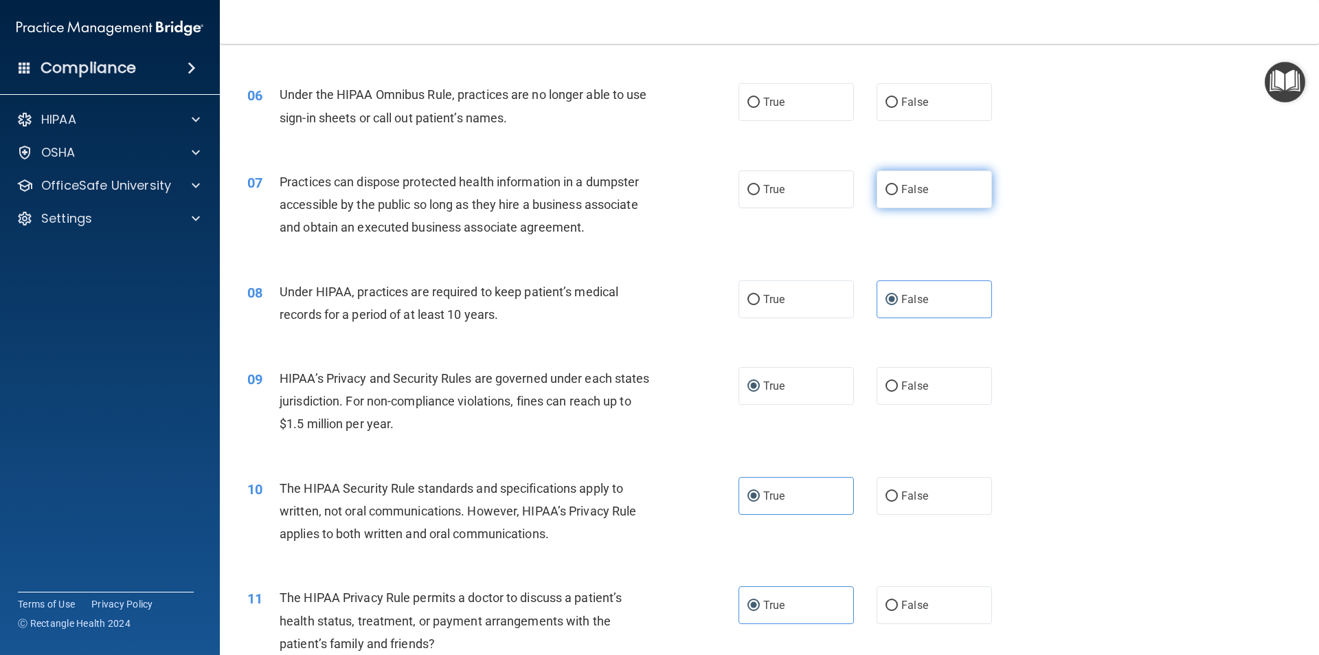
click at [901, 190] on span "False" at bounding box center [914, 189] width 27 height 13
click at [898, 190] on input "False" at bounding box center [892, 190] width 12 height 10
radio input "true"
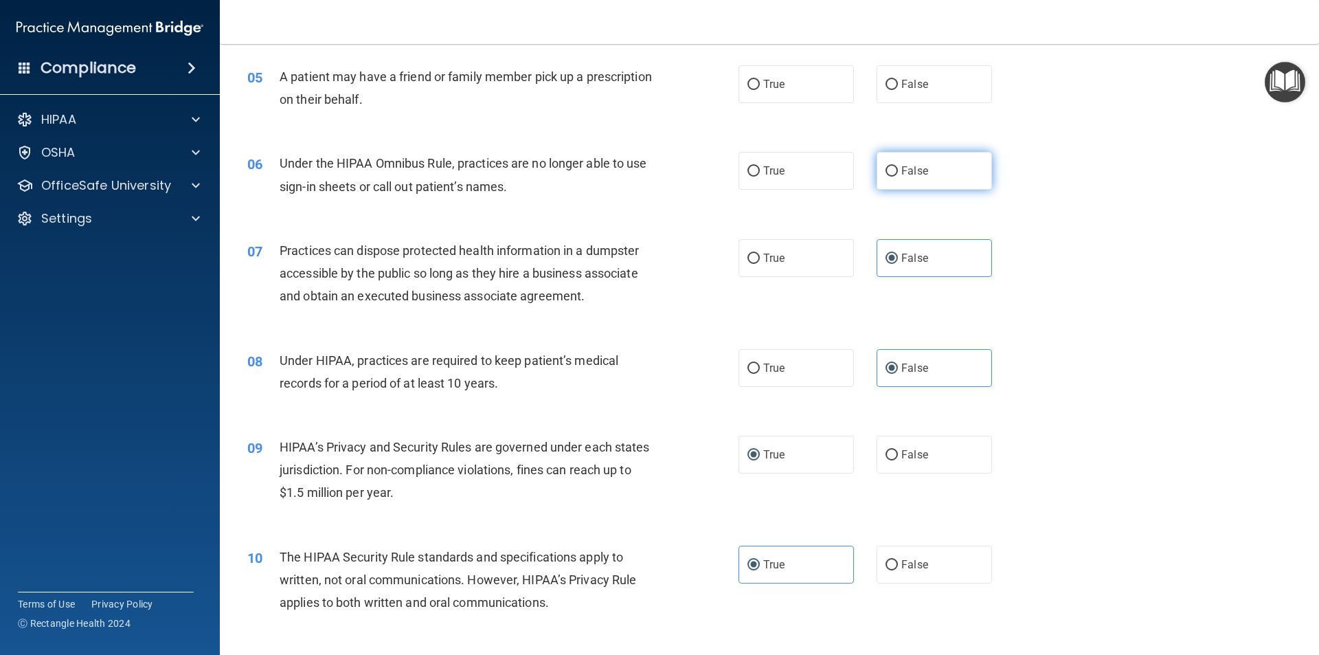
click at [886, 174] on input "False" at bounding box center [892, 171] width 12 height 10
radio input "true"
click at [769, 87] on span "True" at bounding box center [773, 84] width 21 height 13
click at [760, 87] on input "True" at bounding box center [753, 85] width 12 height 10
radio input "true"
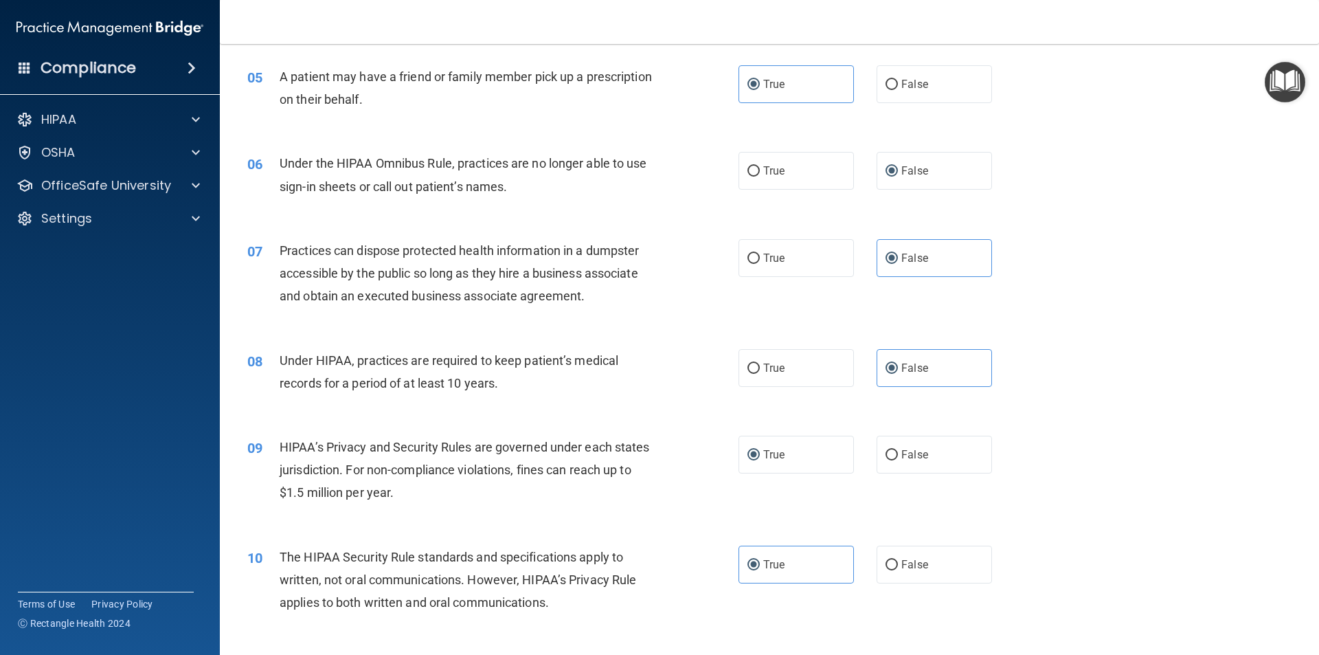
scroll to position [345, 0]
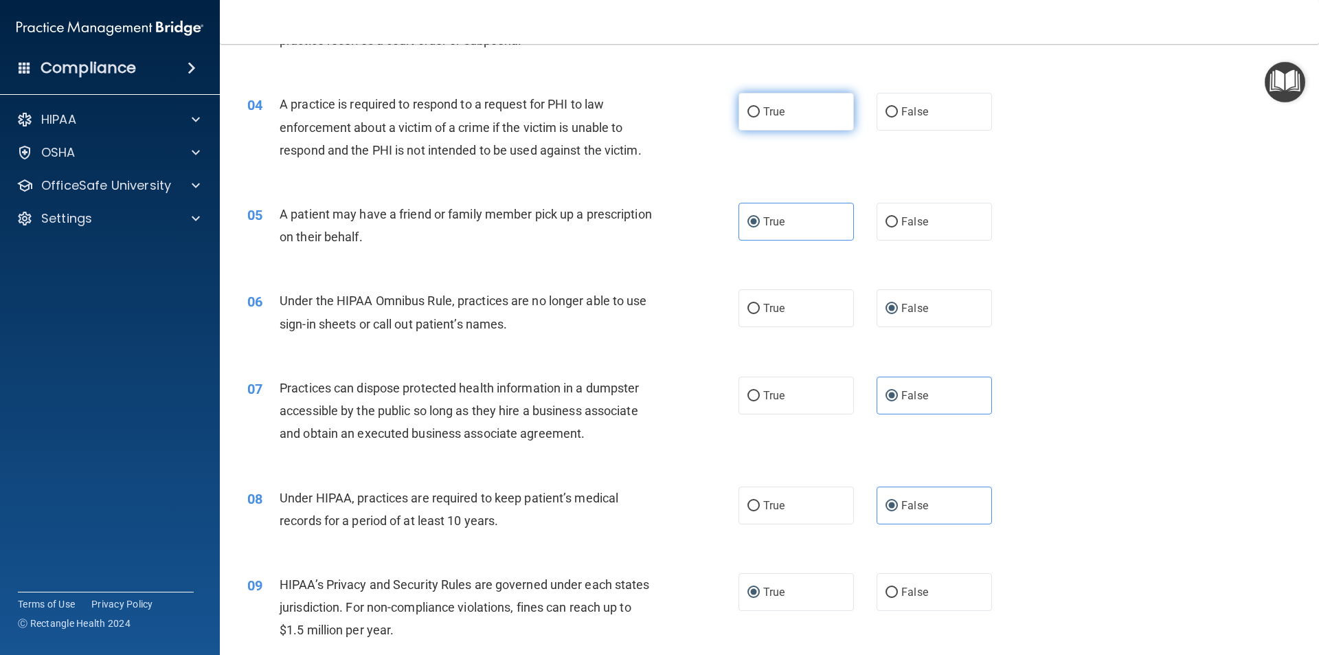
click at [757, 120] on label "True" at bounding box center [795, 112] width 115 height 38
click at [757, 117] on input "True" at bounding box center [753, 112] width 12 height 10
radio input "true"
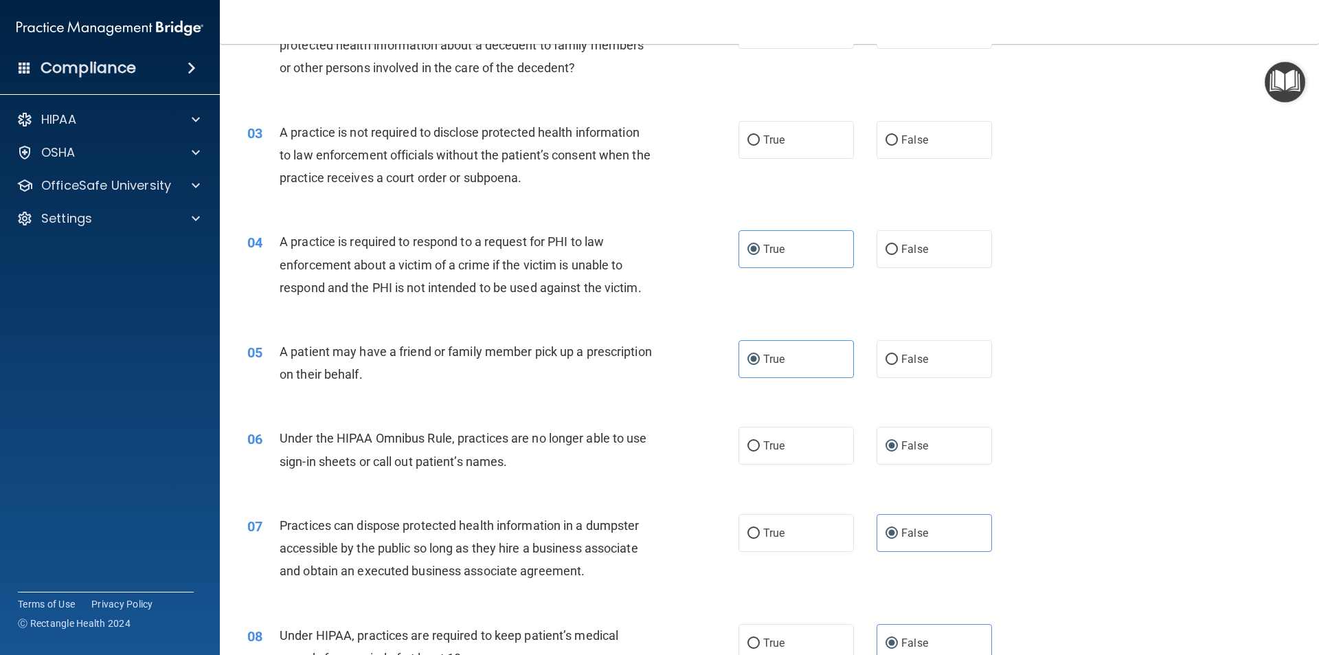
scroll to position [139, 0]
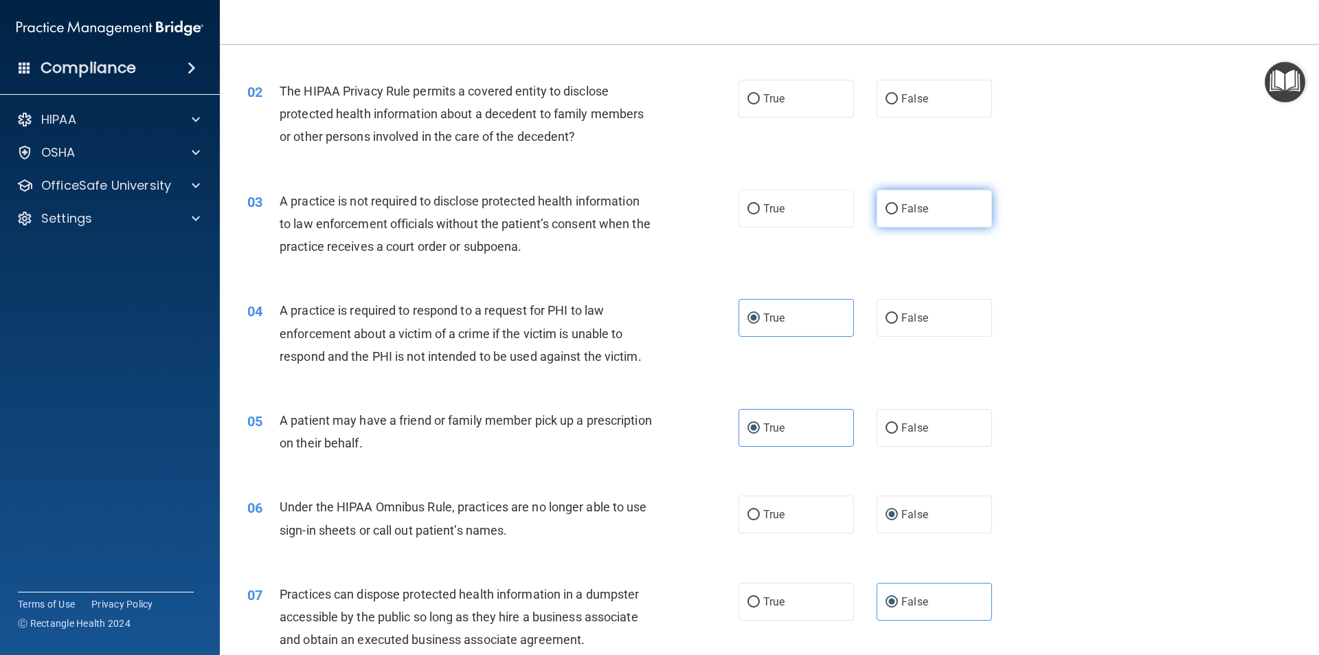
click at [926, 208] on label "False" at bounding box center [934, 209] width 115 height 38
click at [898, 208] on input "False" at bounding box center [892, 209] width 12 height 10
radio input "true"
click at [812, 99] on label "True" at bounding box center [795, 99] width 115 height 38
click at [760, 99] on input "True" at bounding box center [753, 99] width 12 height 10
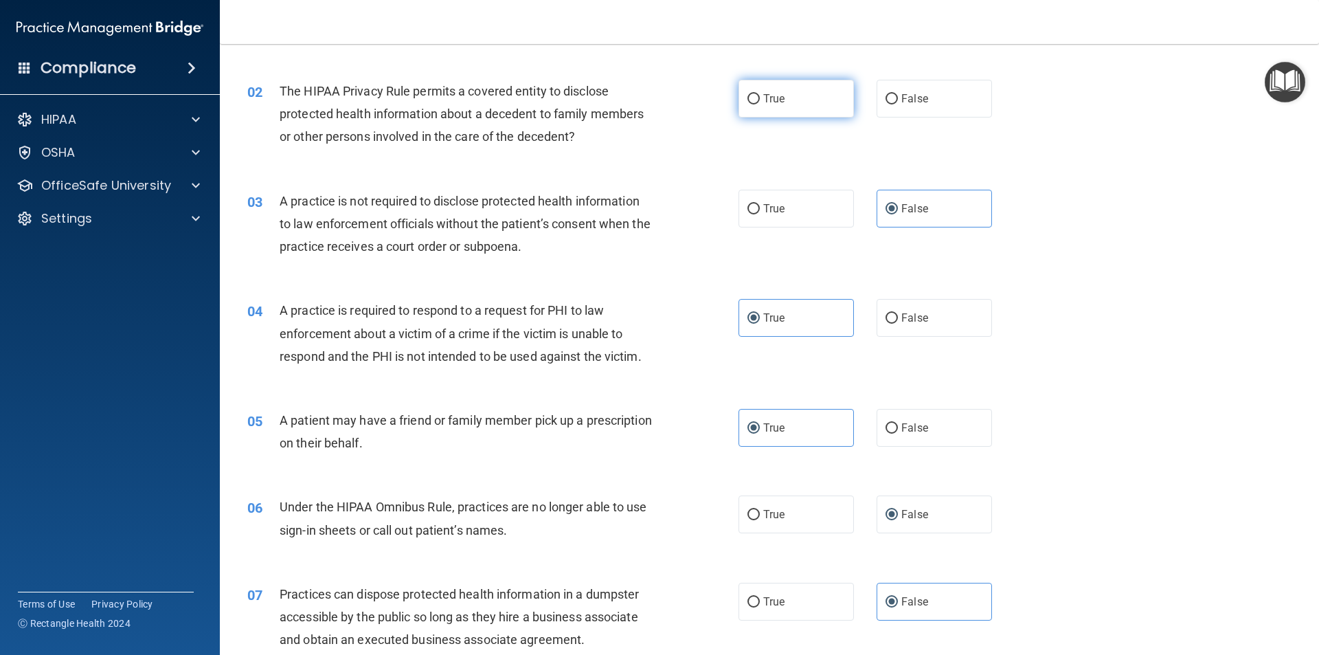
radio input "true"
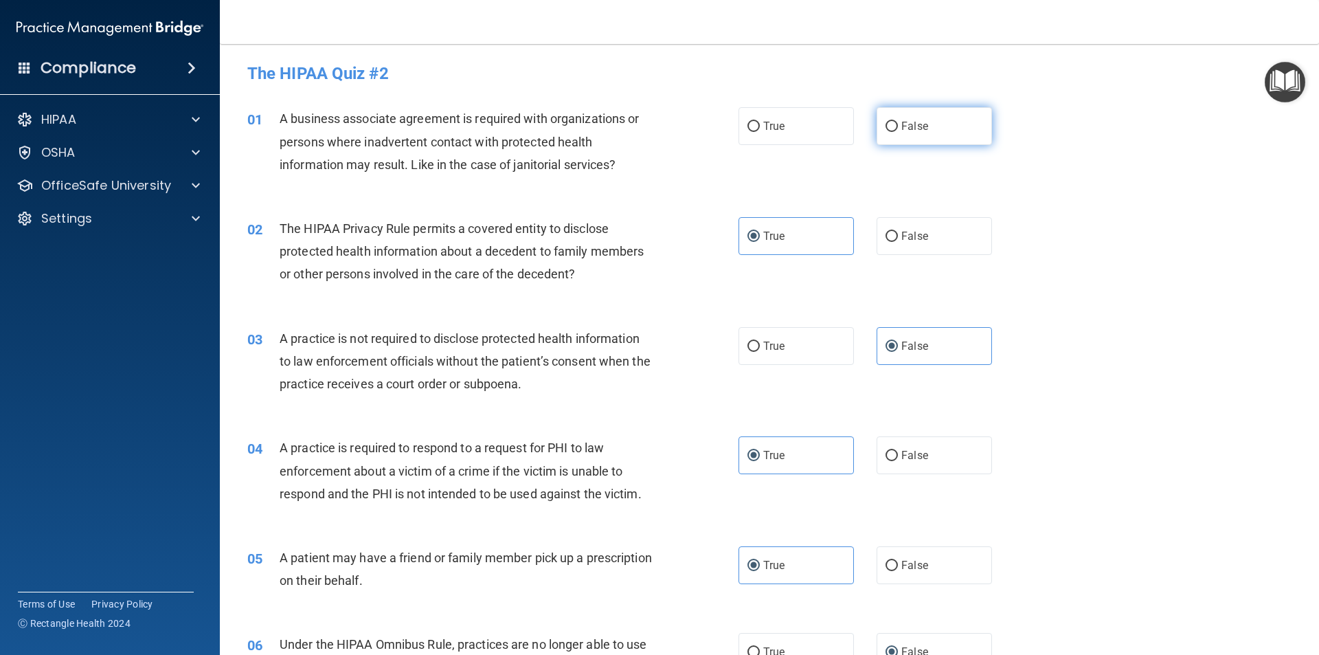
click at [886, 128] on input "False" at bounding box center [892, 127] width 12 height 10
radio input "true"
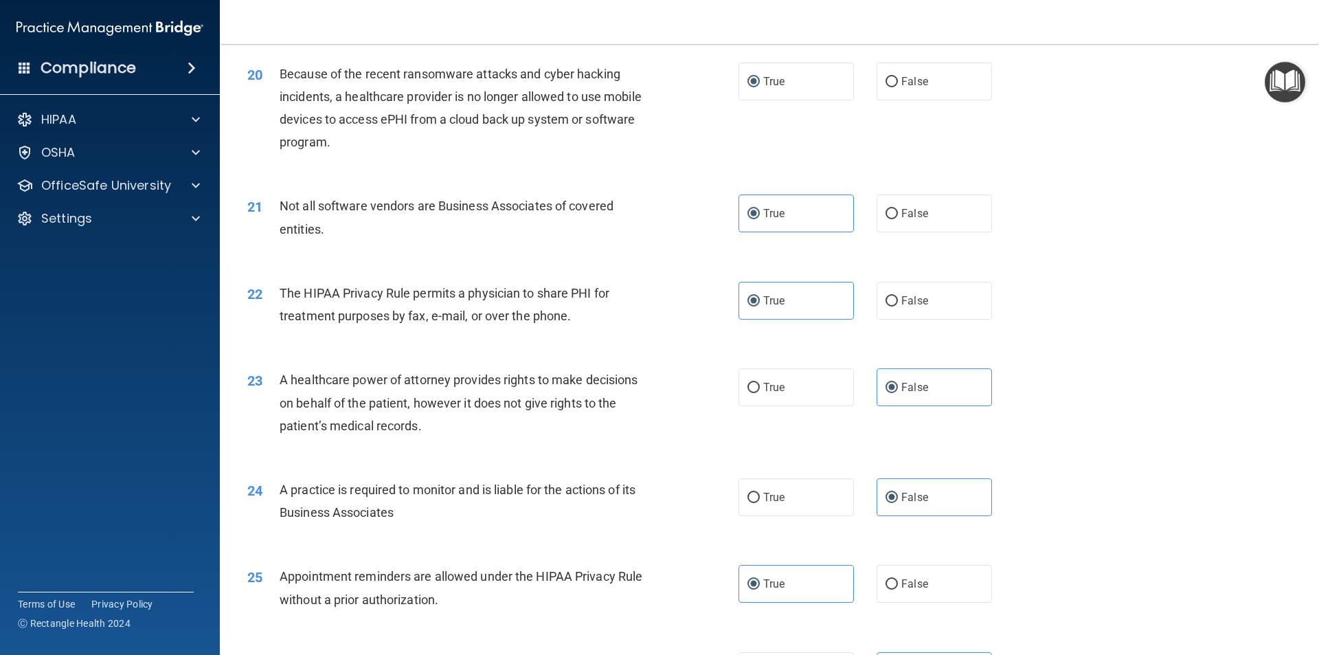
scroll to position [2543, 0]
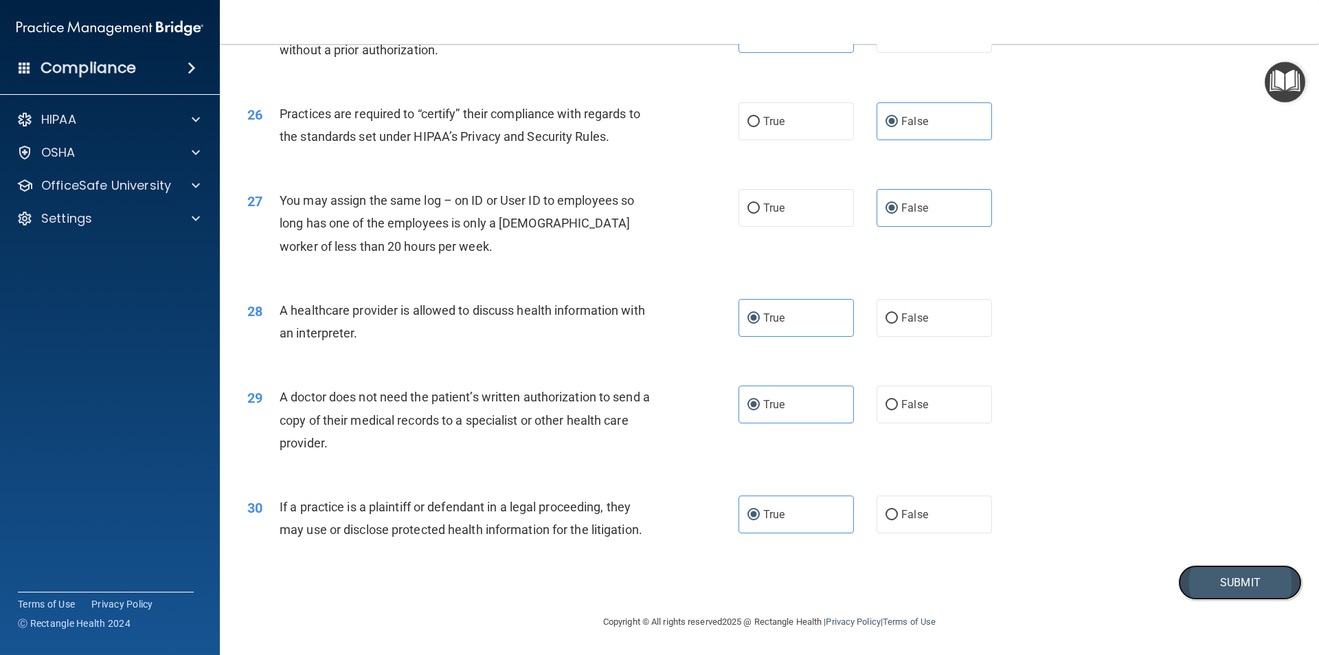
click at [1189, 579] on button "Submit" at bounding box center [1240, 582] width 124 height 35
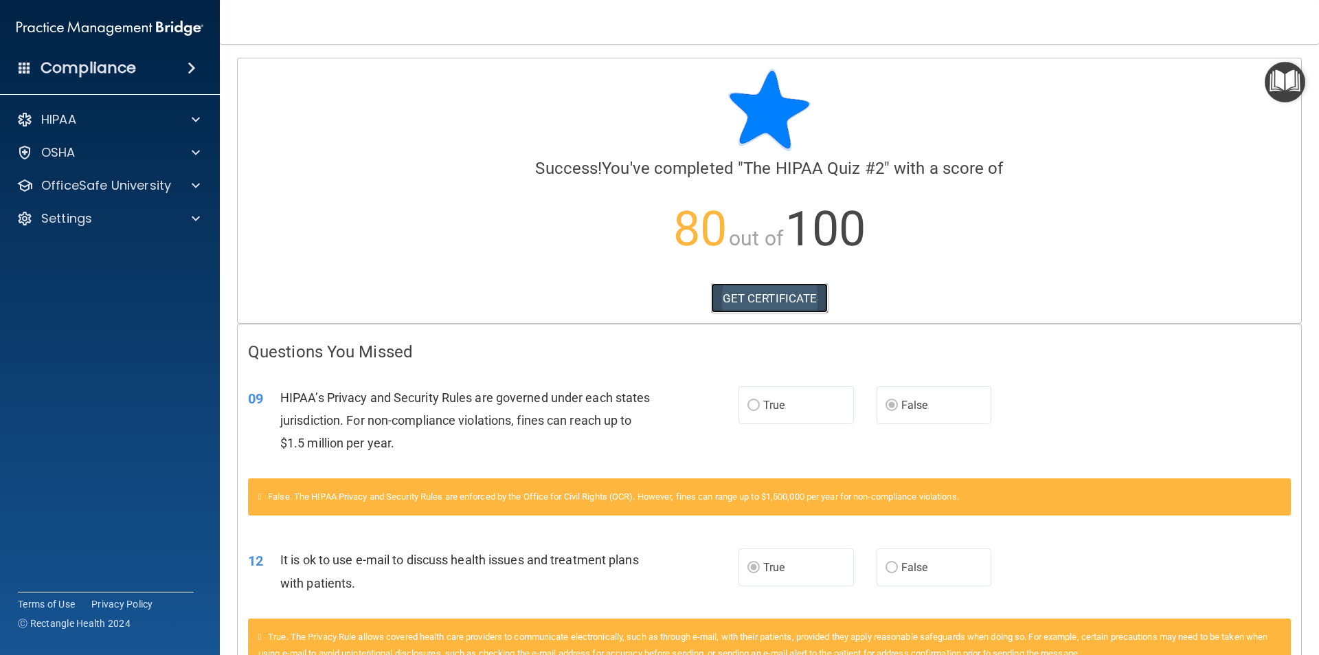
click at [750, 298] on link "GET CERTIFICATE" at bounding box center [769, 298] width 117 height 30
click at [172, 147] on div "OSHA" at bounding box center [91, 152] width 170 height 16
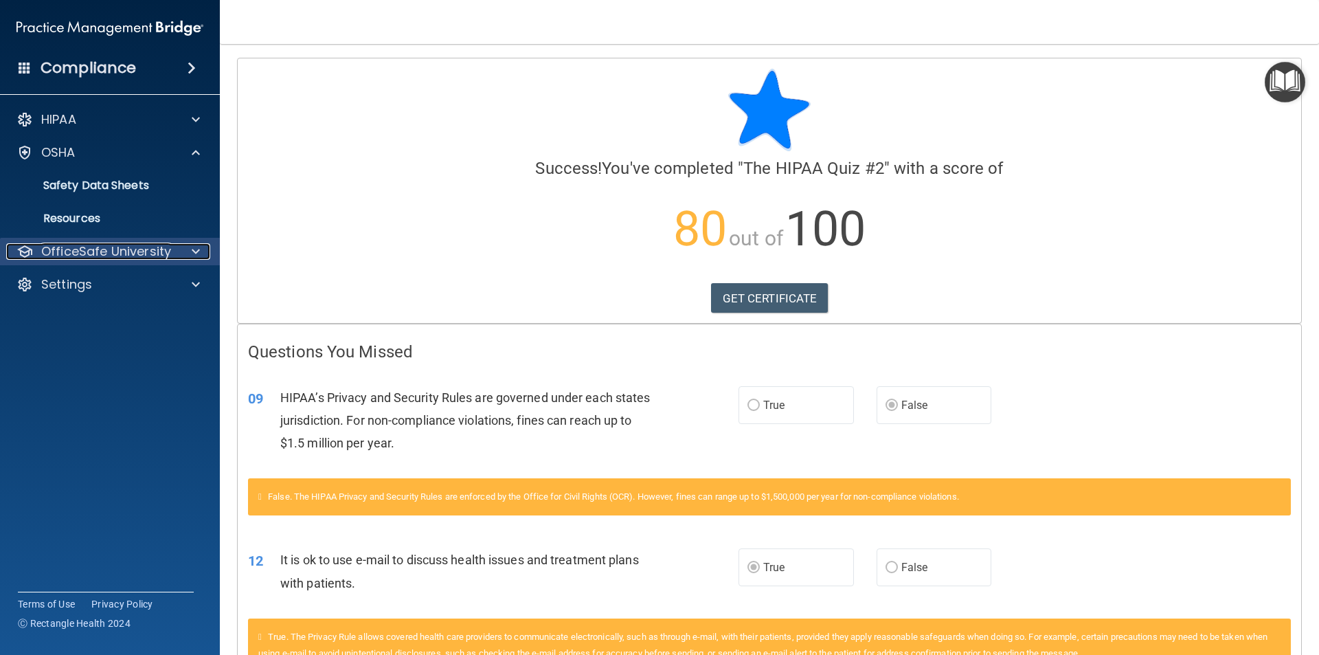
click at [177, 249] on div at bounding box center [194, 251] width 34 height 16
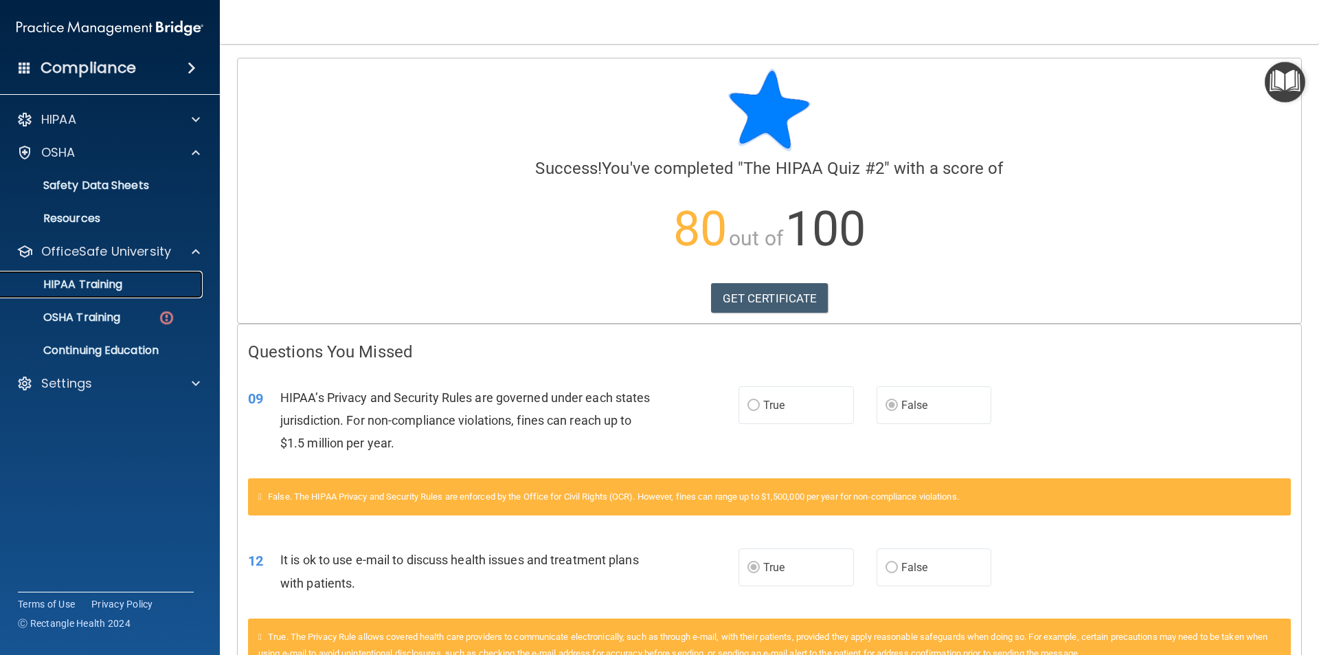
click at [100, 288] on p "HIPAA Training" at bounding box center [65, 285] width 113 height 14
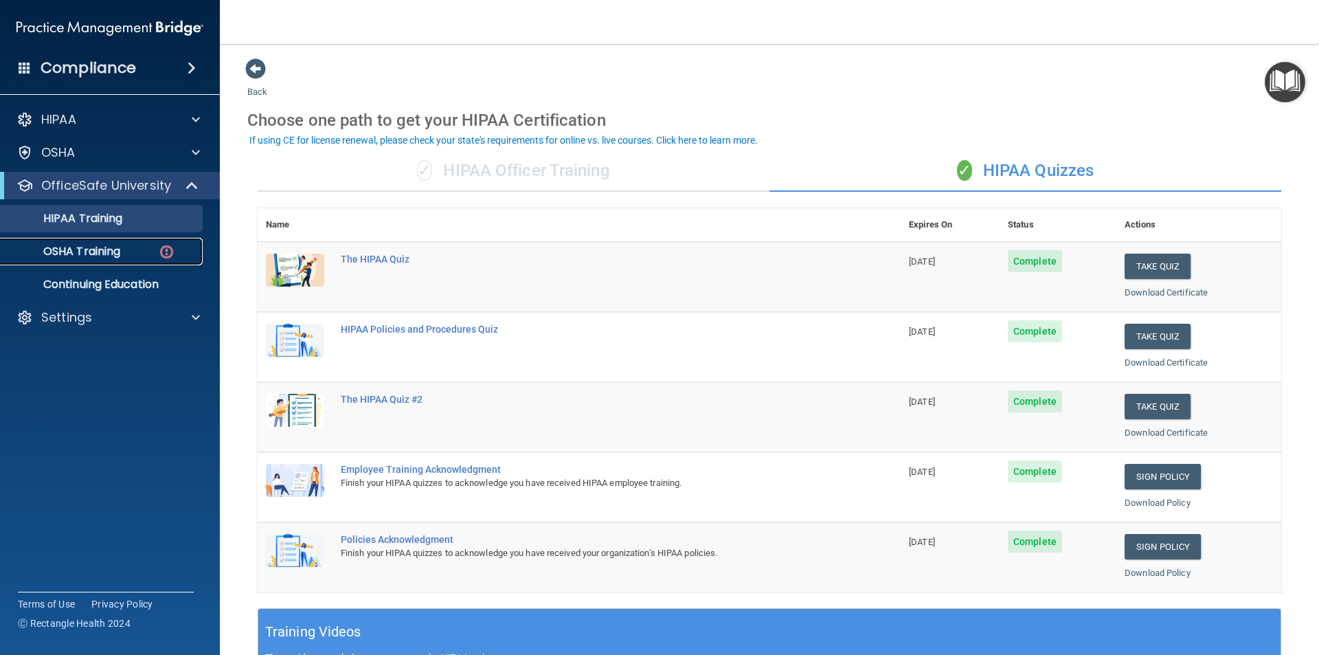
click at [107, 249] on p "OSHA Training" at bounding box center [64, 252] width 111 height 14
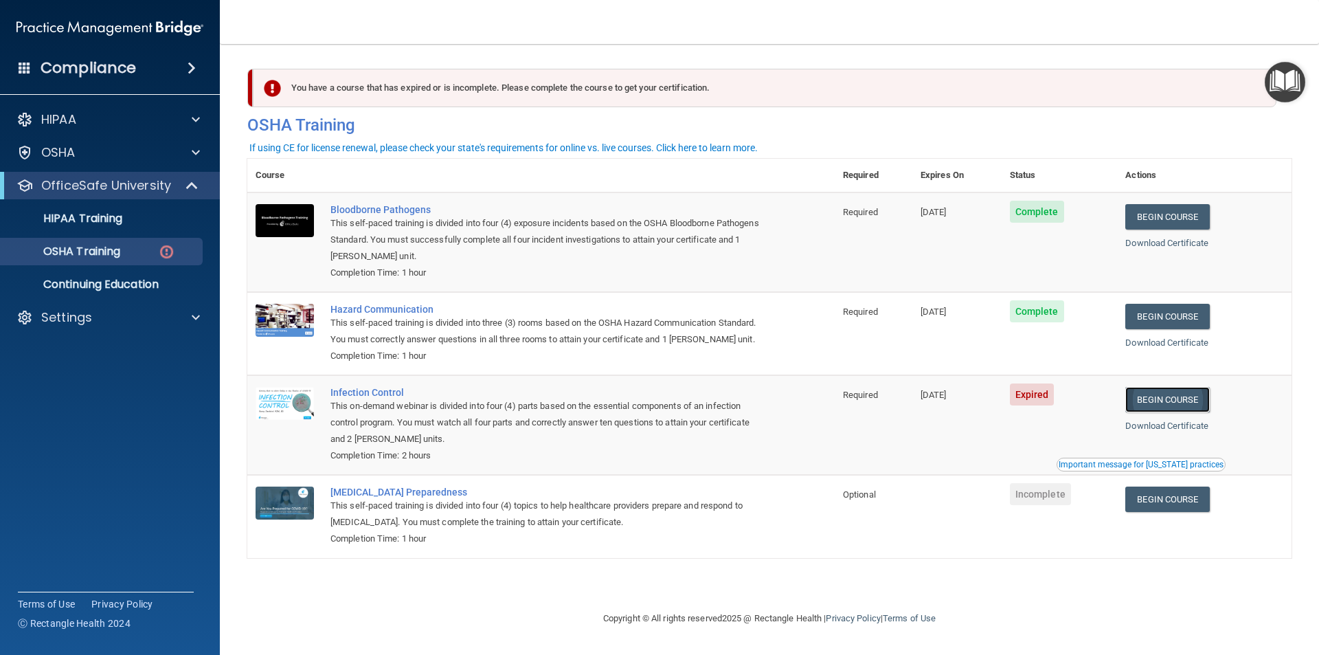
click at [1177, 403] on link "Begin Course" at bounding box center [1167, 399] width 84 height 25
